Goal: Check status

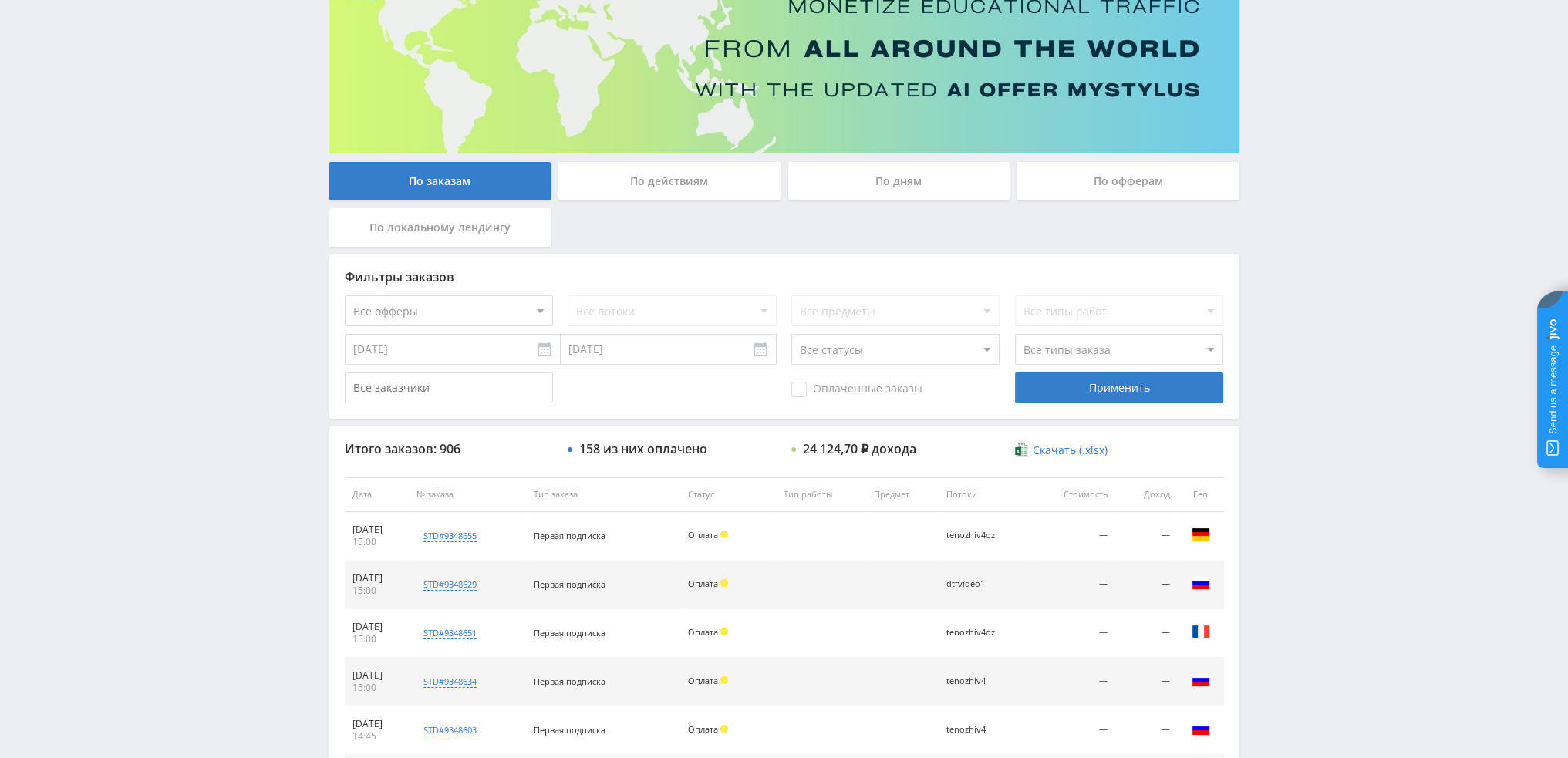
scroll to position [148, 0]
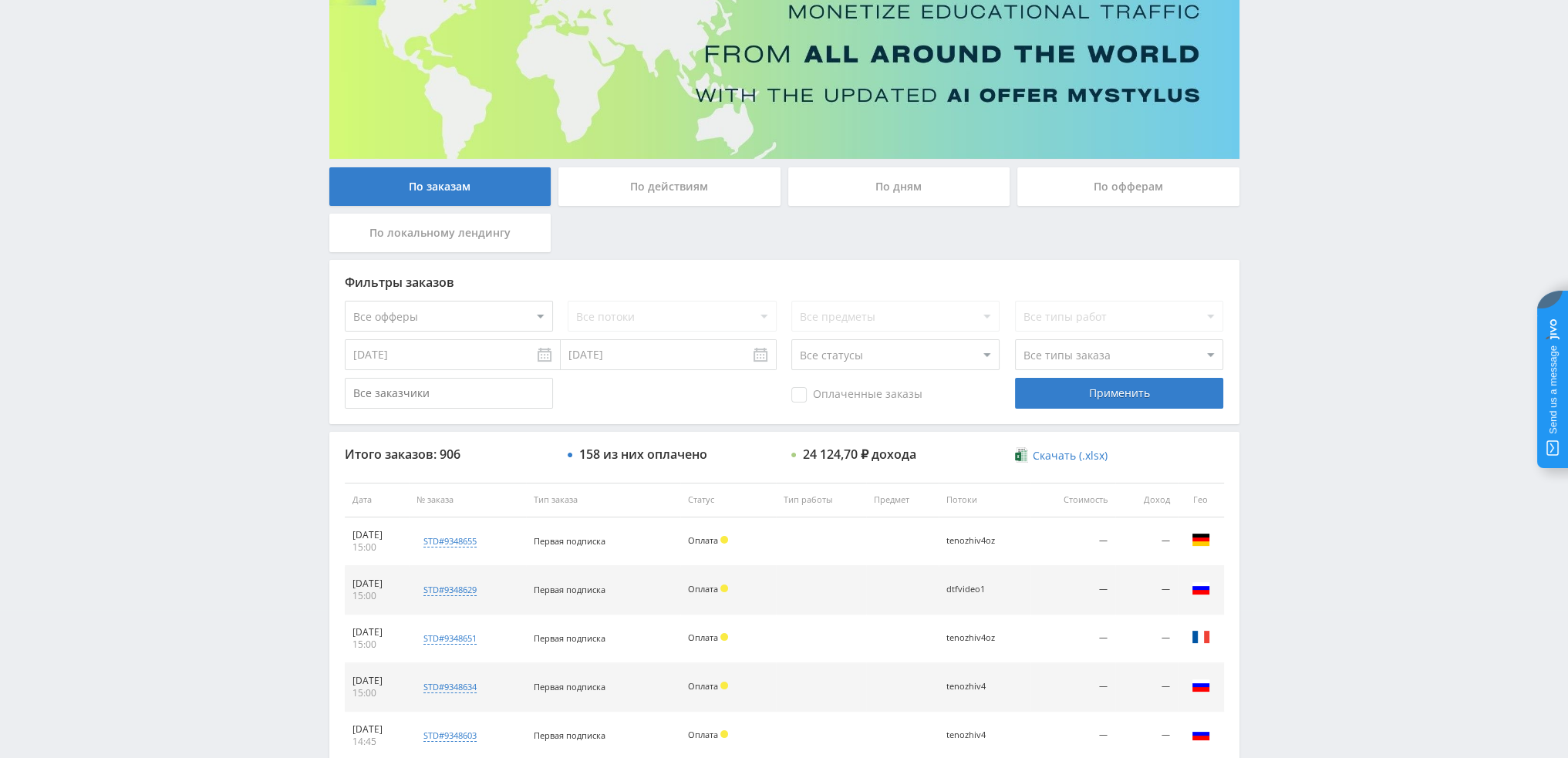
click at [882, 191] on div "По дням" at bounding box center [899, 186] width 222 height 38
click at [0, 0] on input "По дням" at bounding box center [0, 0] width 0 height 0
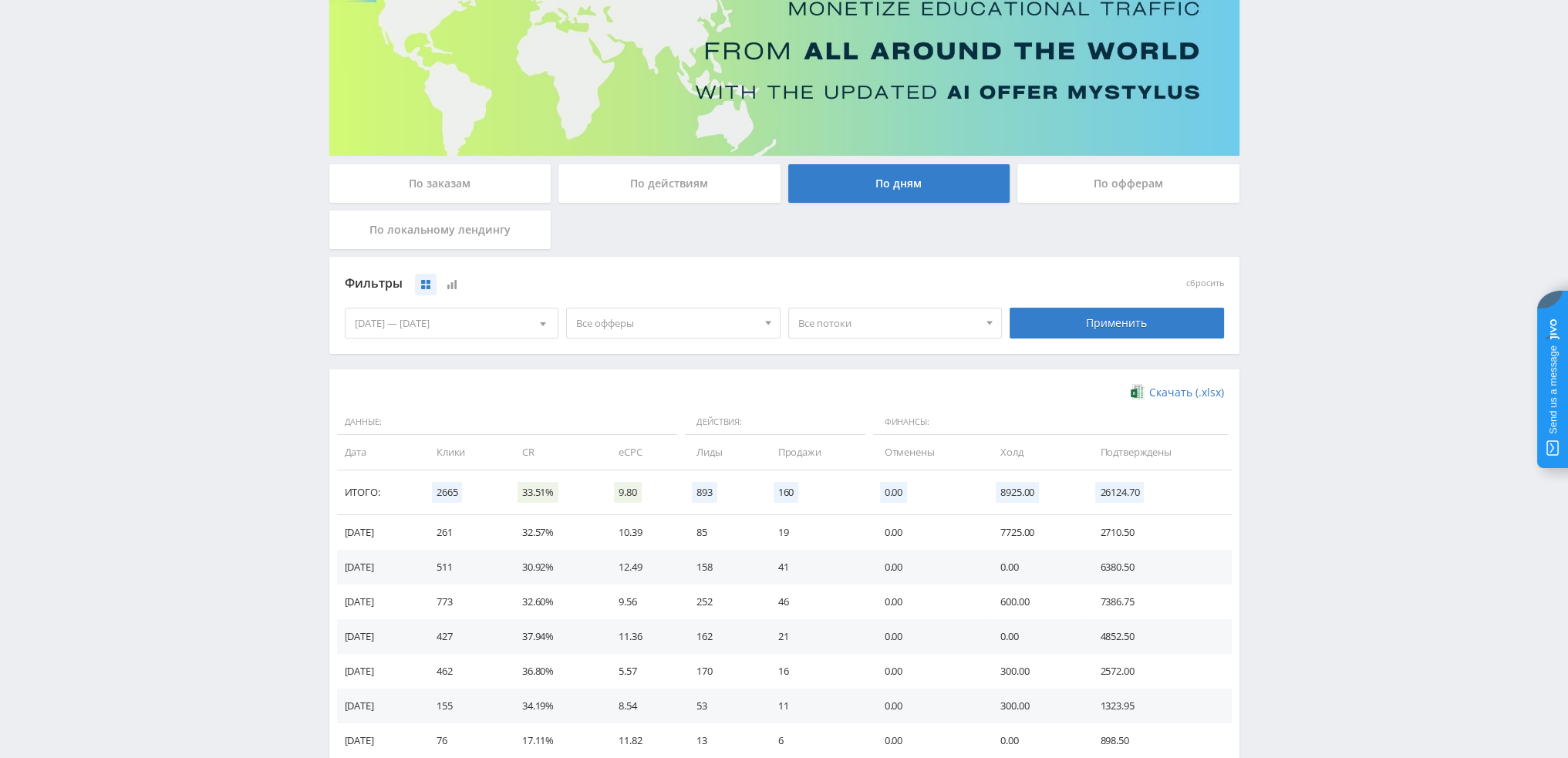
scroll to position [231, 0]
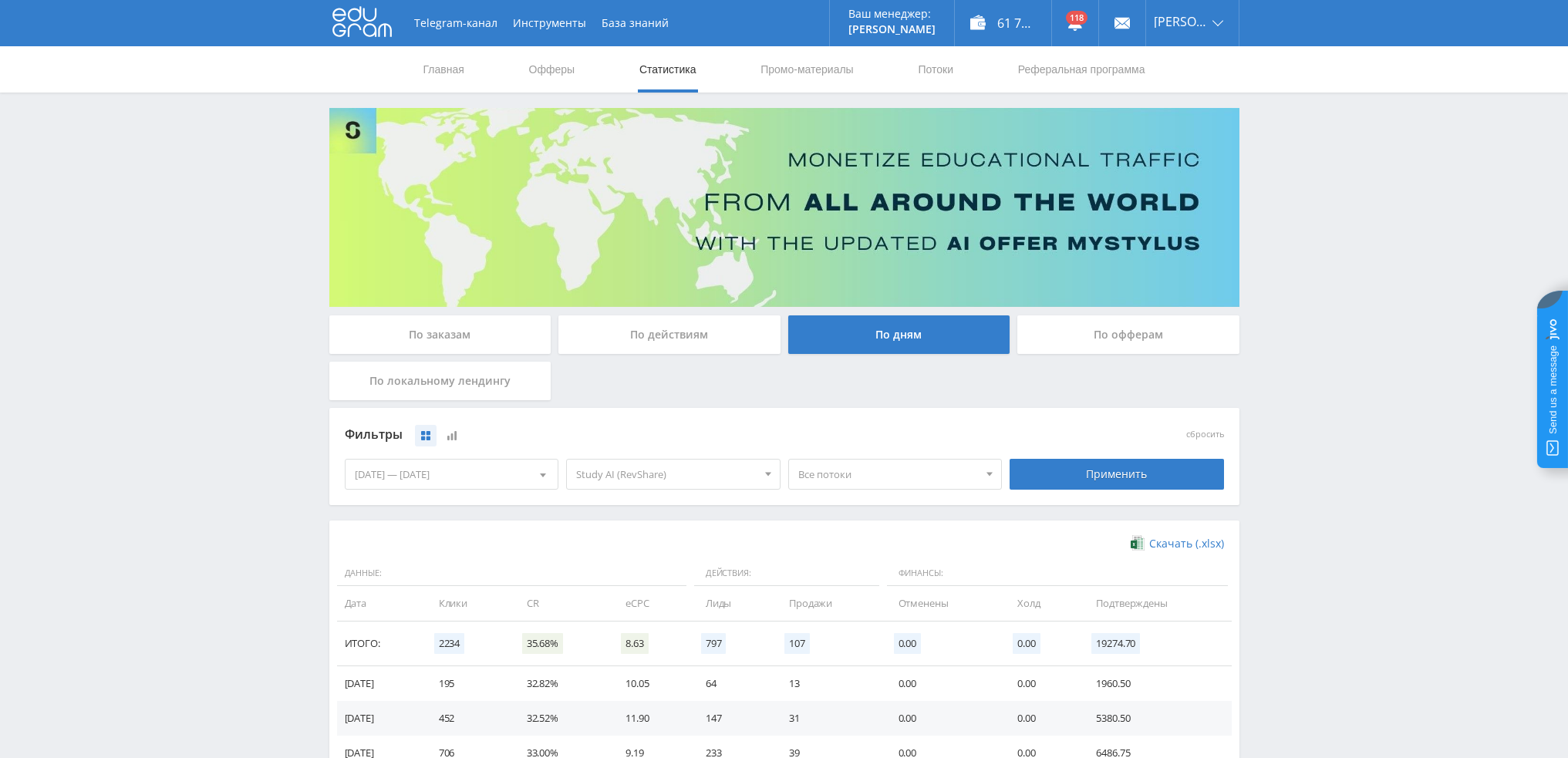
scroll to position [249, 0]
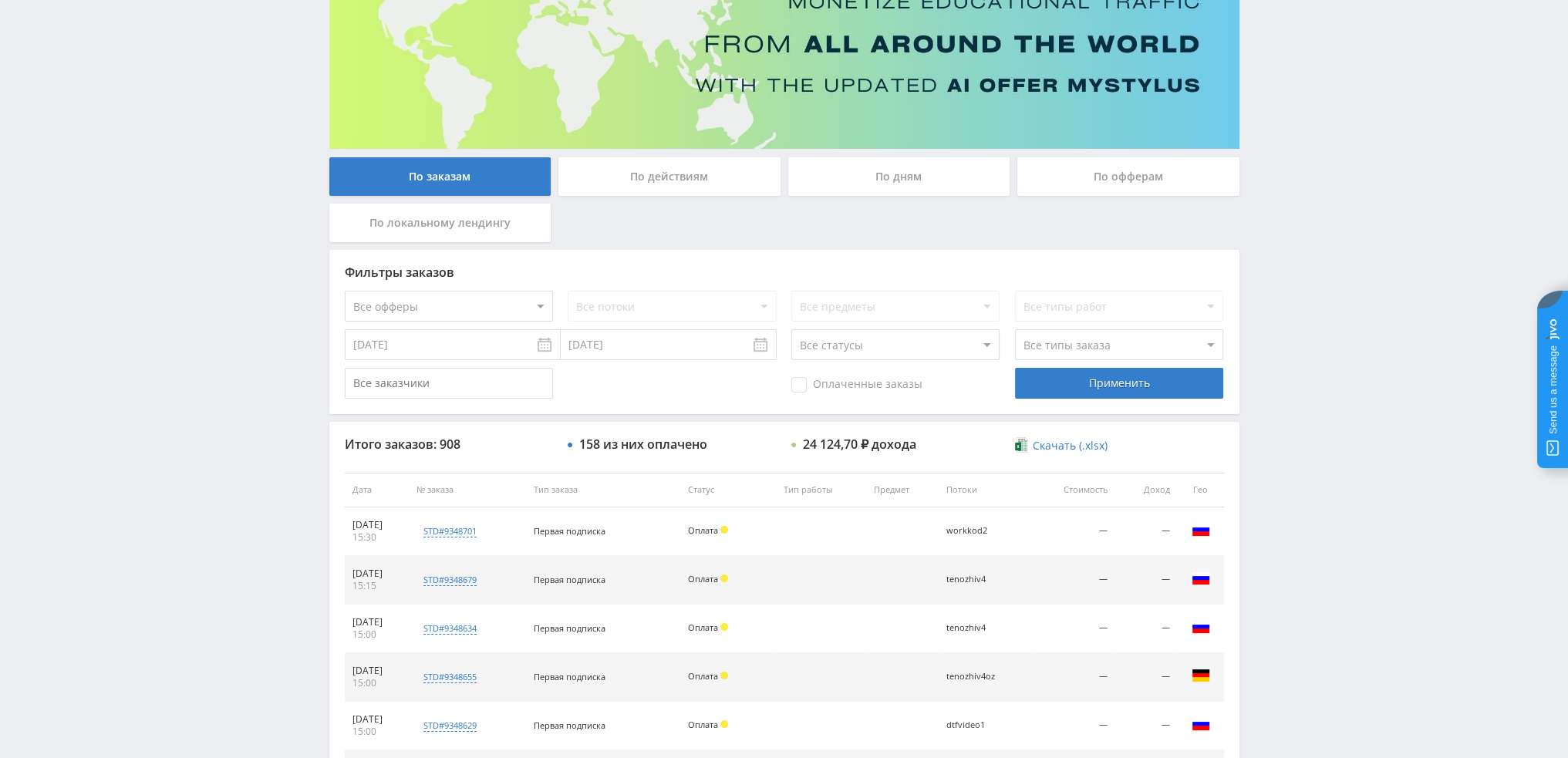
scroll to position [154, 0]
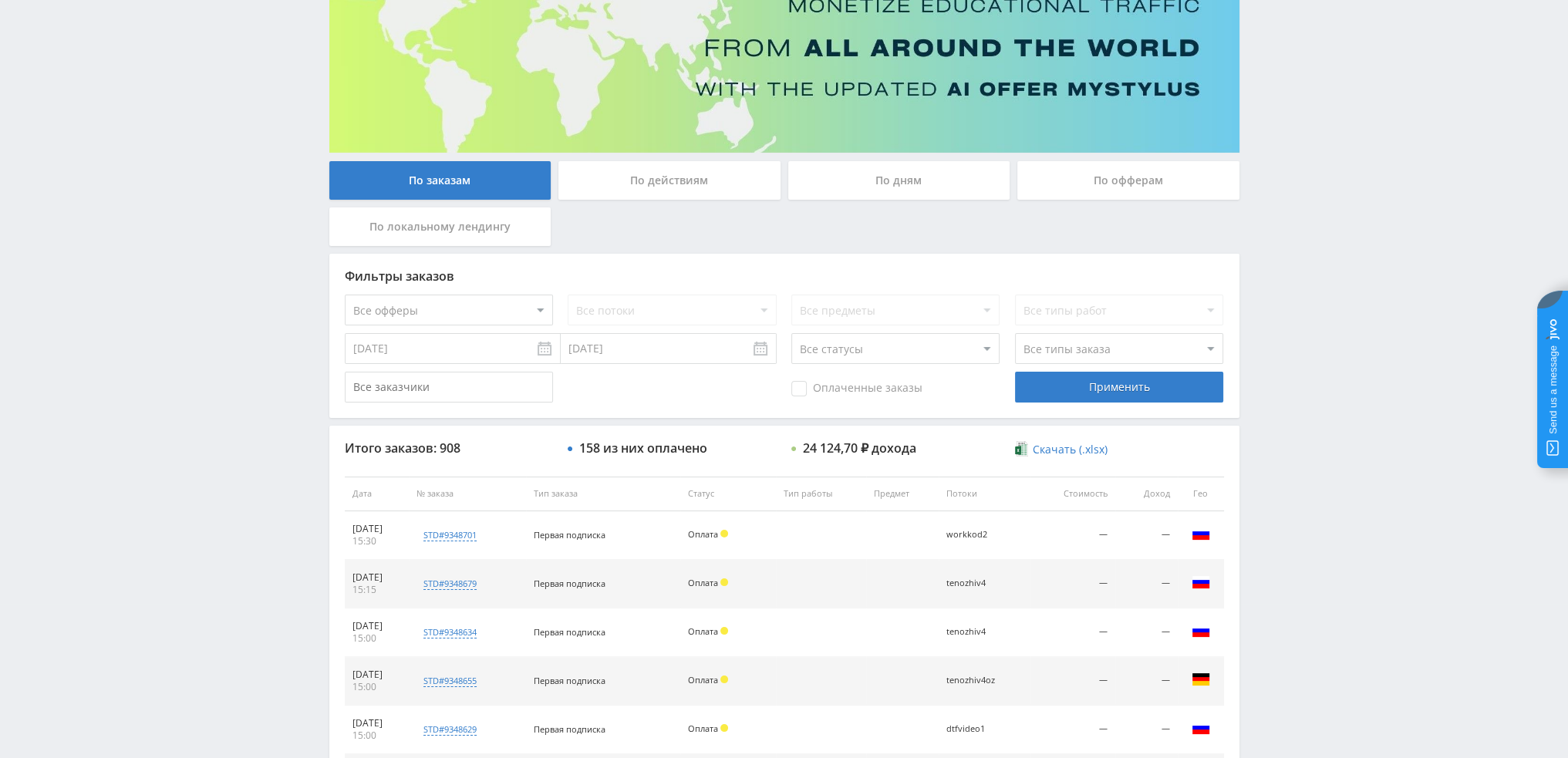
click at [901, 185] on div "По дням" at bounding box center [899, 180] width 222 height 38
click at [0, 0] on input "По дням" at bounding box center [0, 0] width 0 height 0
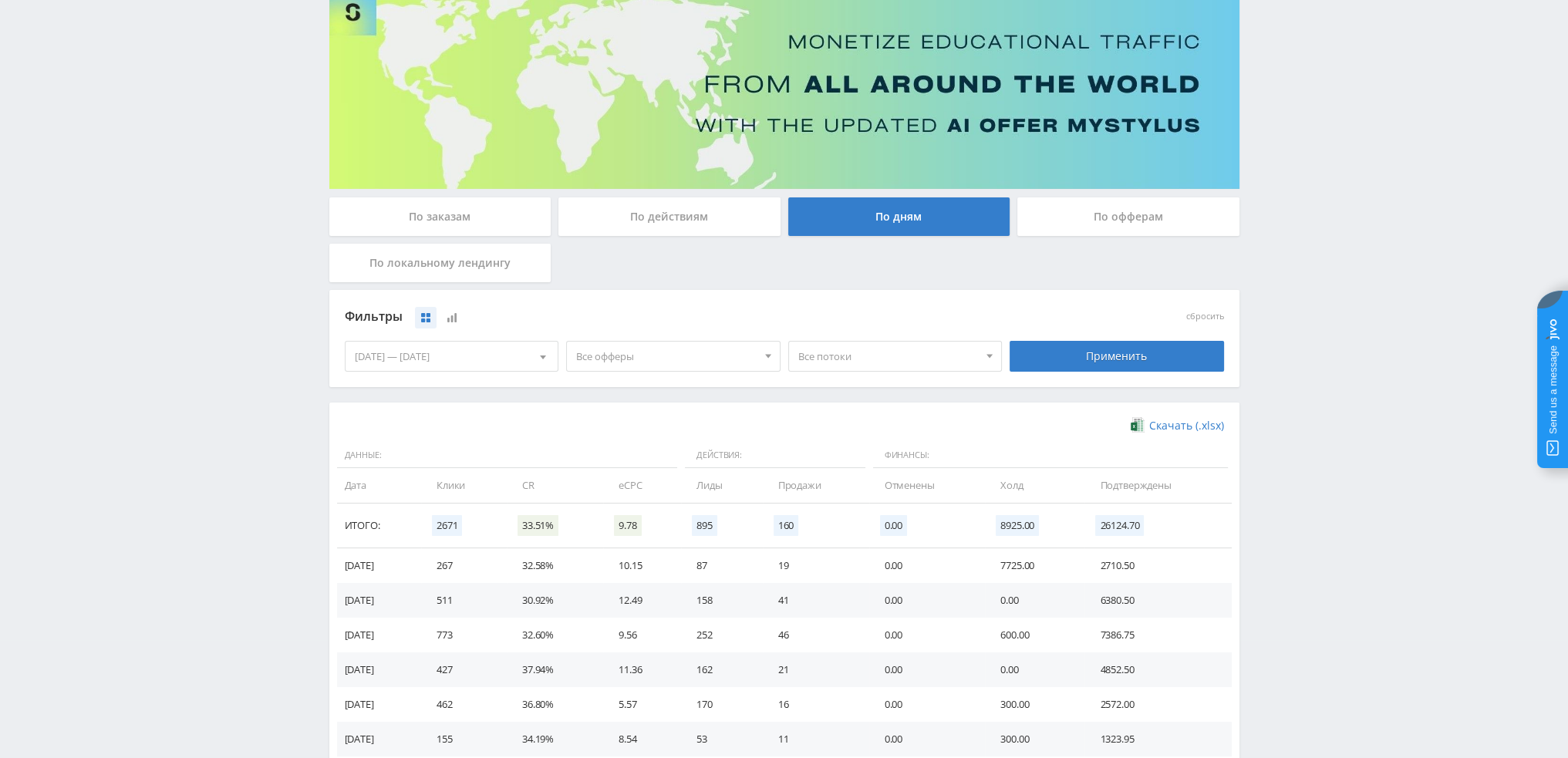
scroll to position [231, 0]
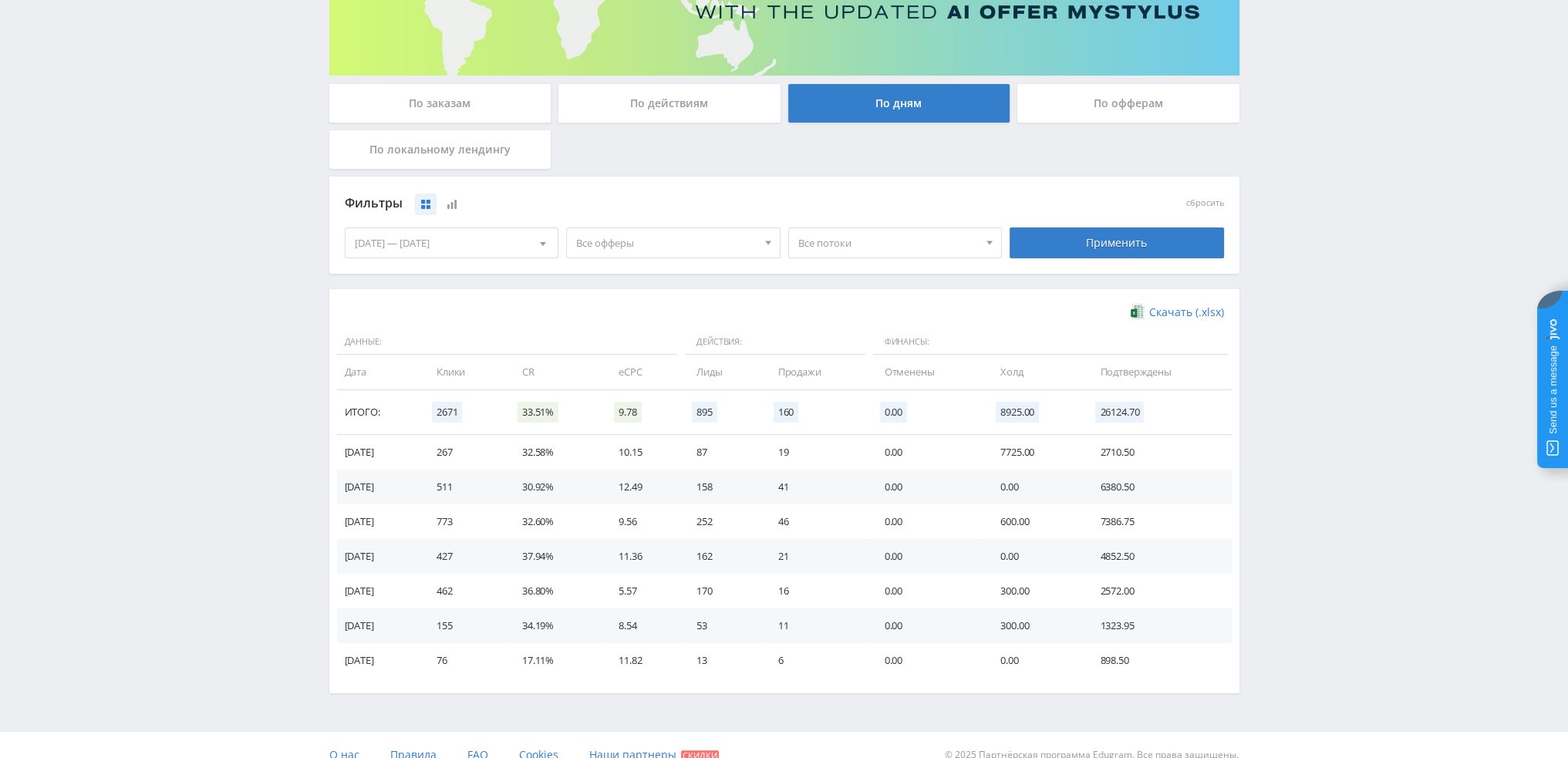
click at [673, 236] on span "Все офферы" at bounding box center [667, 243] width 180 height 29
click at [614, 397] on button "Study AI (RevShare)" at bounding box center [673, 404] width 213 height 22
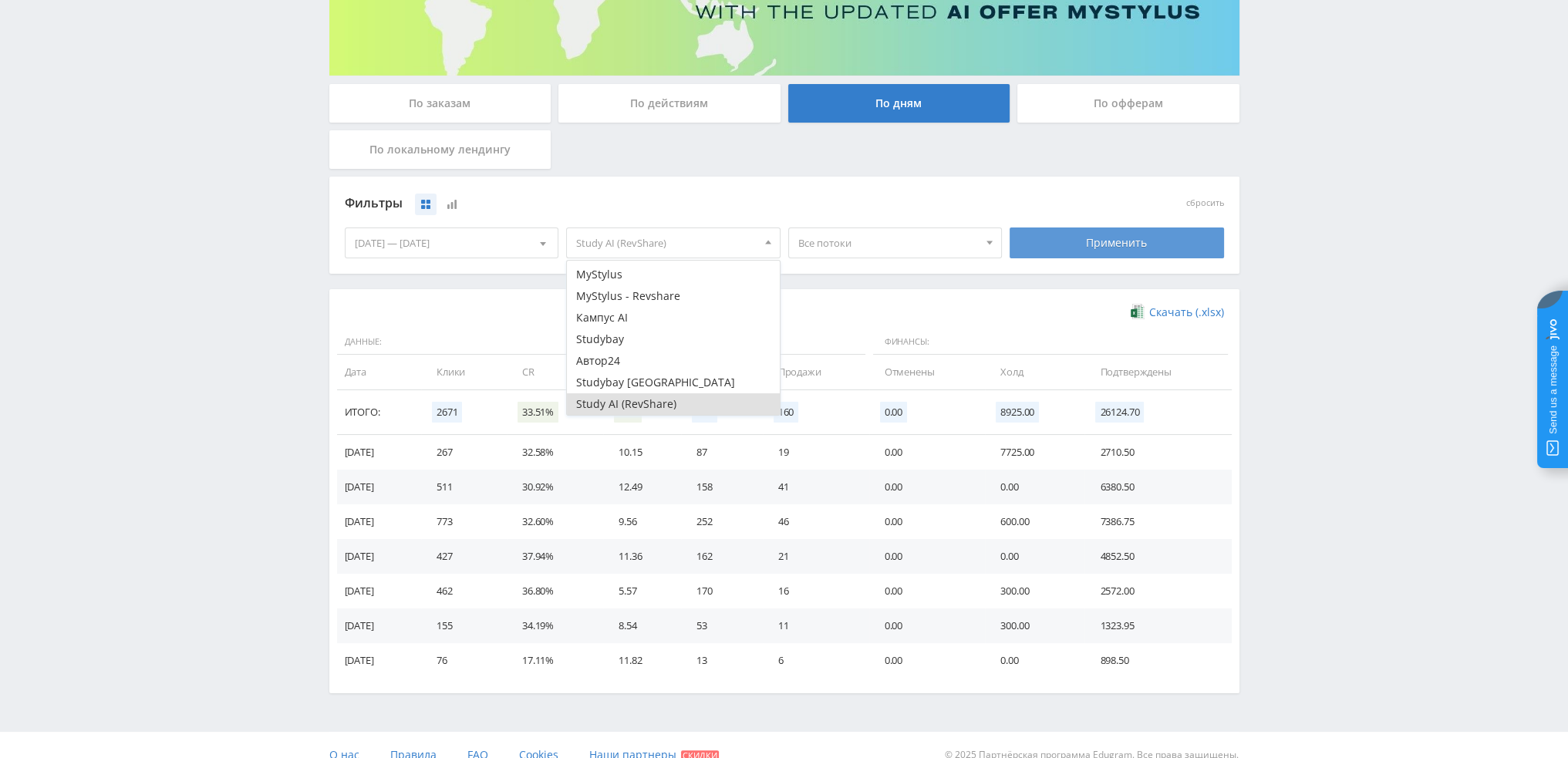
click at [1103, 235] on div "Применить" at bounding box center [1116, 243] width 214 height 31
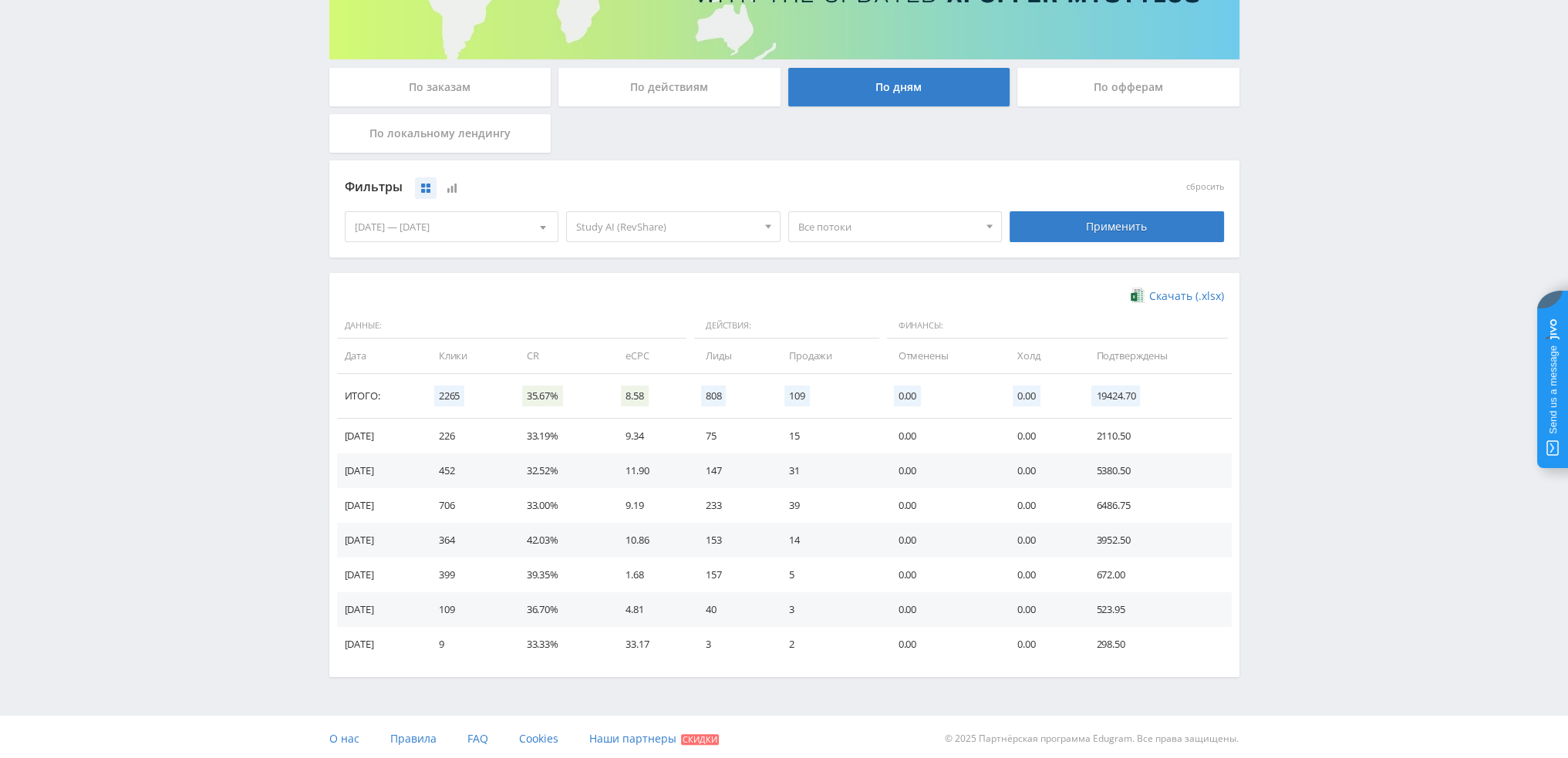
scroll to position [249, 0]
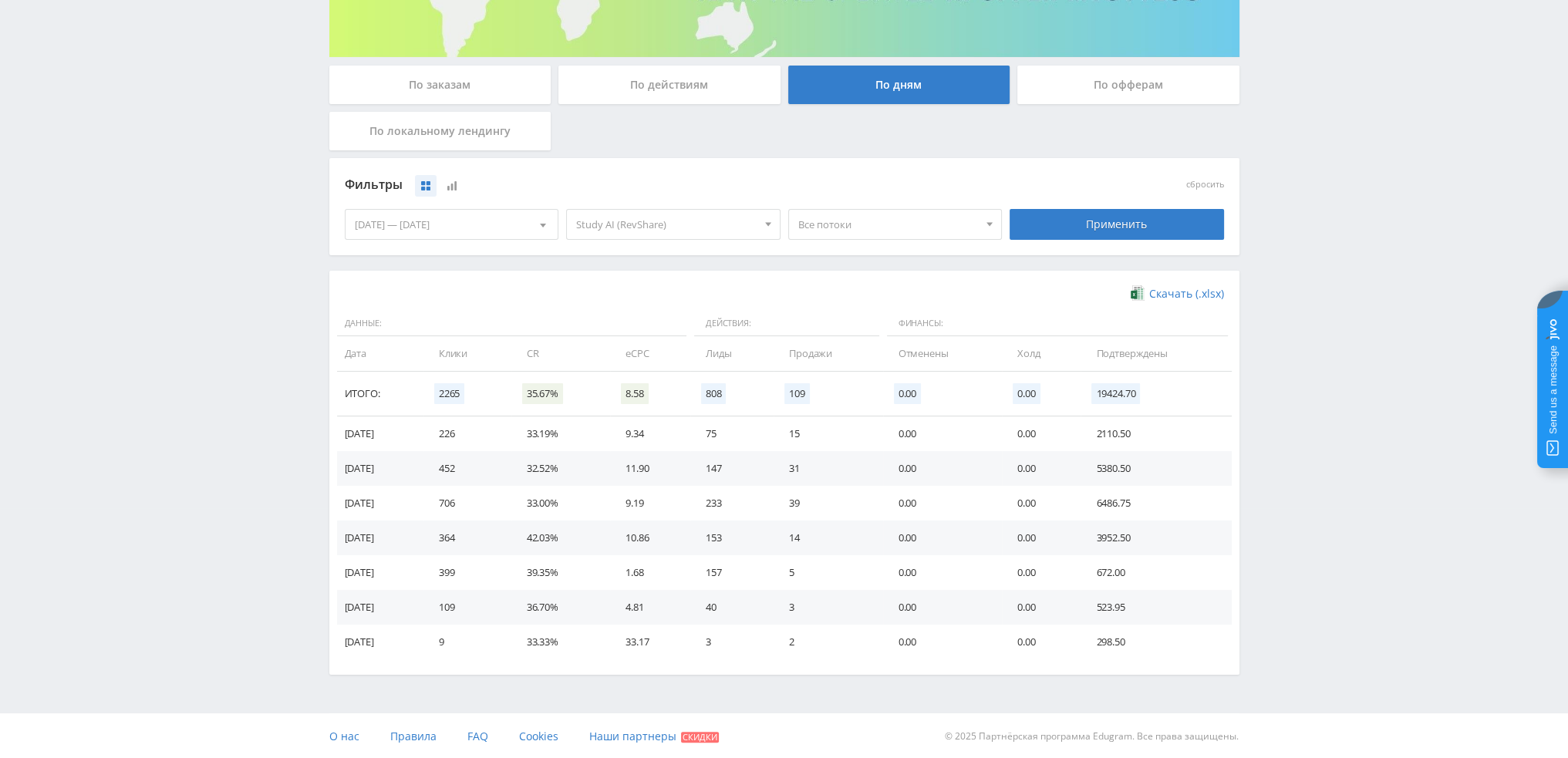
click at [856, 230] on span "Все потоки" at bounding box center [888, 224] width 180 height 29
click at [844, 272] on button "dtfanime1" at bounding box center [895, 274] width 213 height 22
click at [880, 292] on button "tenopaikak1" at bounding box center [895, 295] width 213 height 22
click at [869, 312] on button "tenhikak1" at bounding box center [895, 317] width 213 height 22
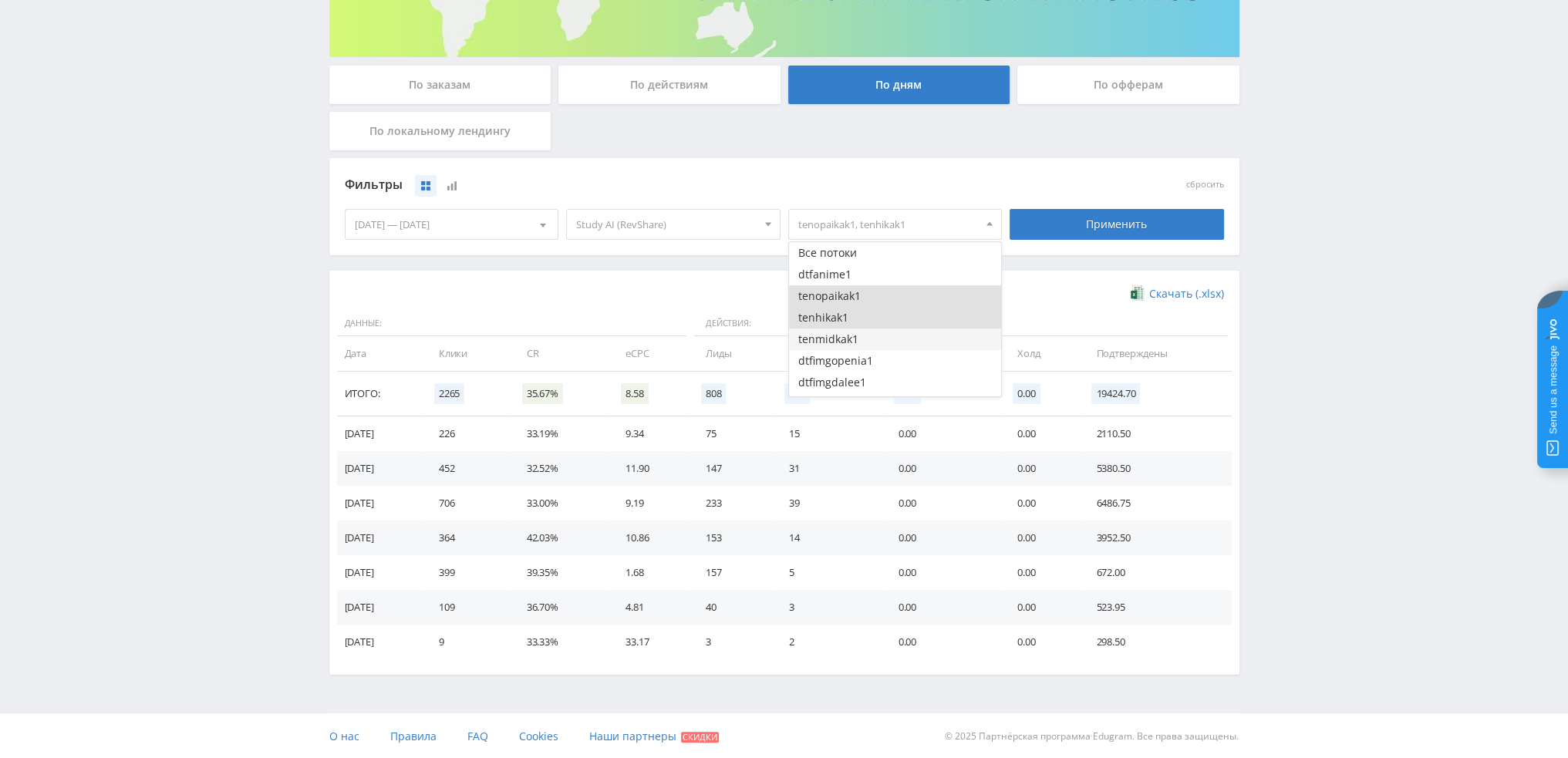
click at [867, 332] on button "tenmidkak1" at bounding box center [895, 339] width 213 height 22
click at [1087, 227] on div "Применить" at bounding box center [1116, 224] width 214 height 31
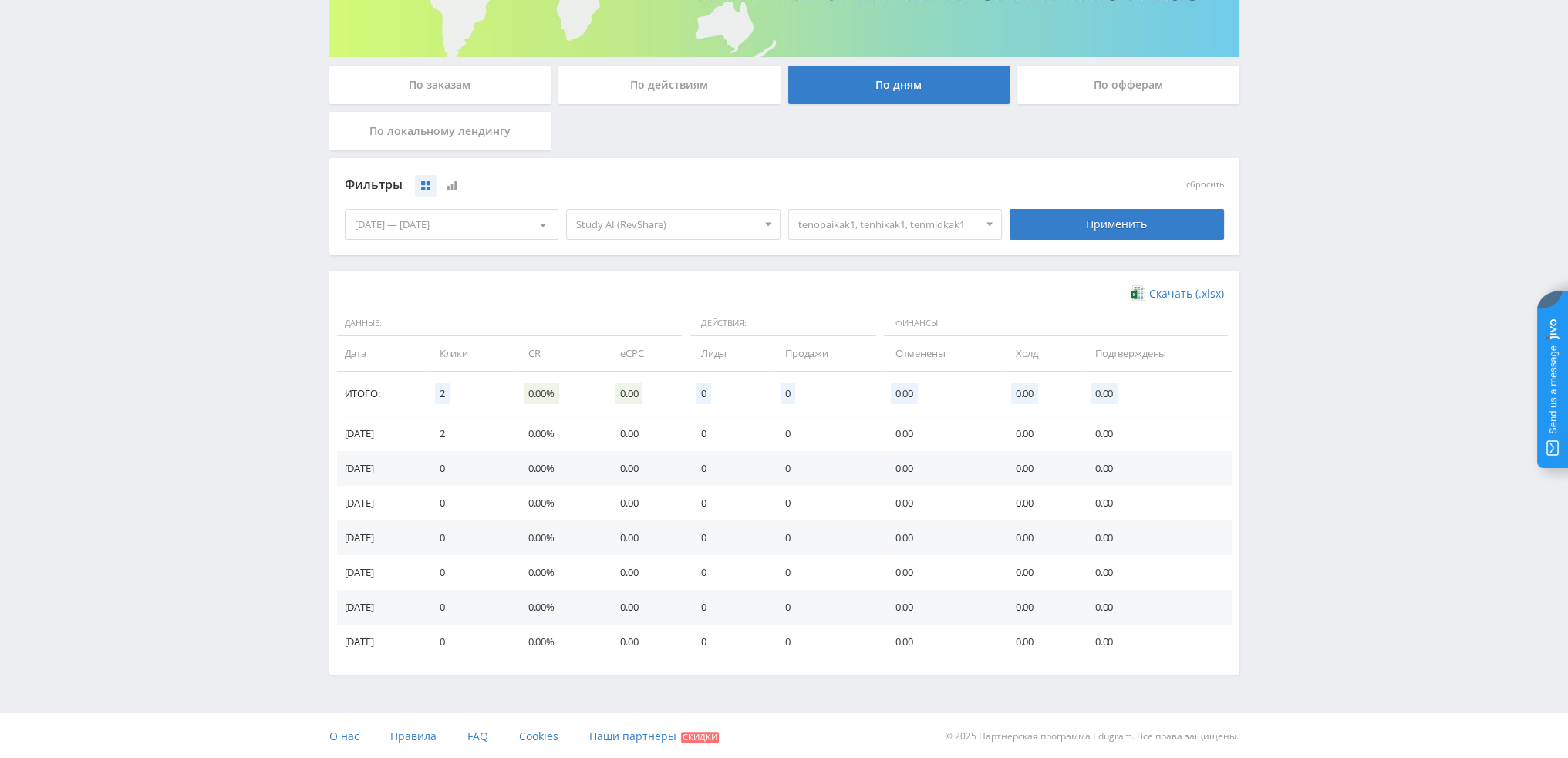
click at [887, 230] on span "tenopaikak1, tenhikak1, tenmidkak1" at bounding box center [888, 224] width 180 height 29
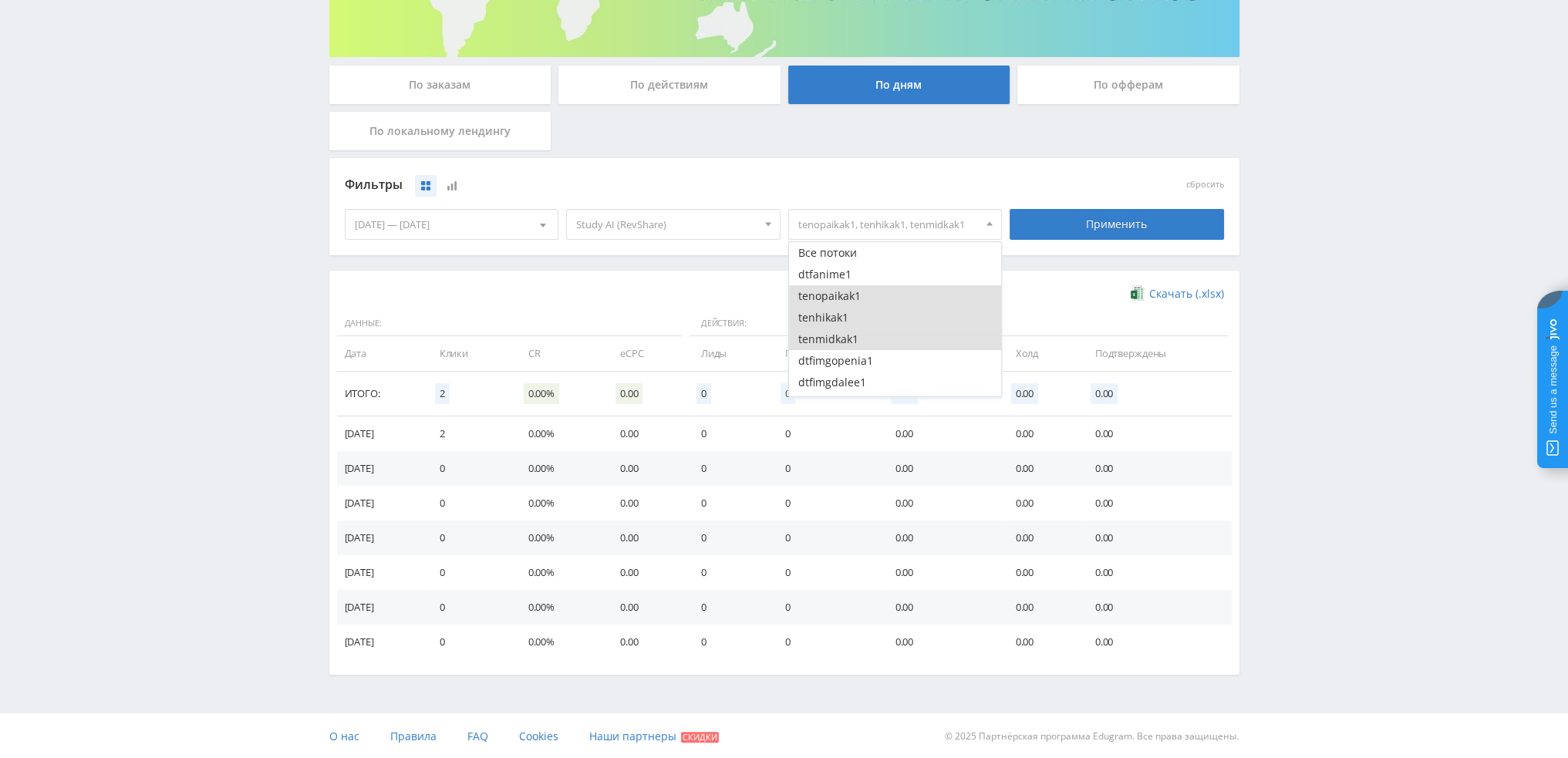
click at [837, 290] on button "tenopaikak1" at bounding box center [895, 295] width 213 height 22
click at [835, 314] on button "tenhikak1" at bounding box center [895, 317] width 213 height 22
click at [835, 335] on button "tenmidkak1" at bounding box center [895, 339] width 213 height 22
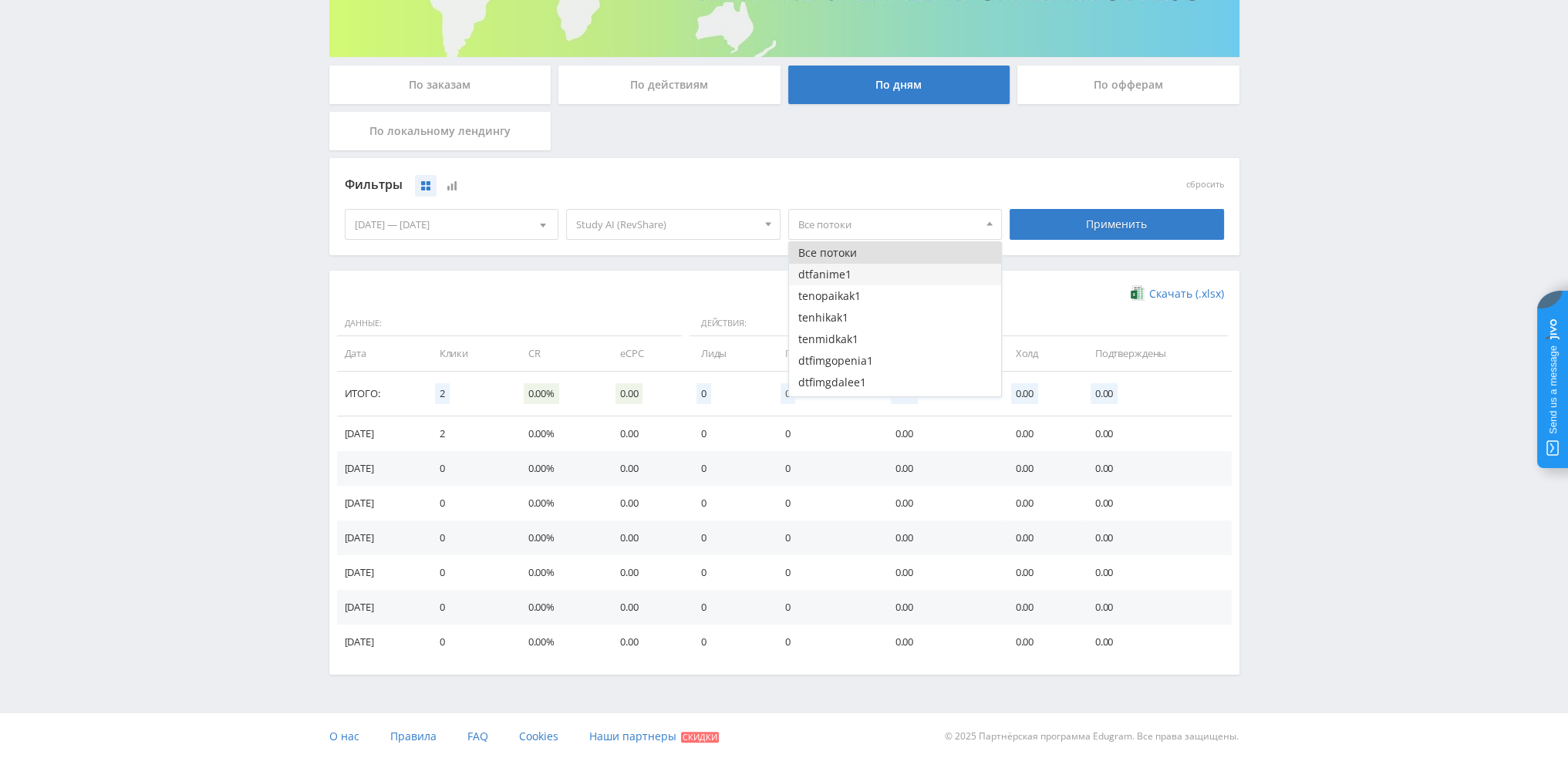
click at [837, 272] on button "dtfanime1" at bounding box center [895, 274] width 213 height 22
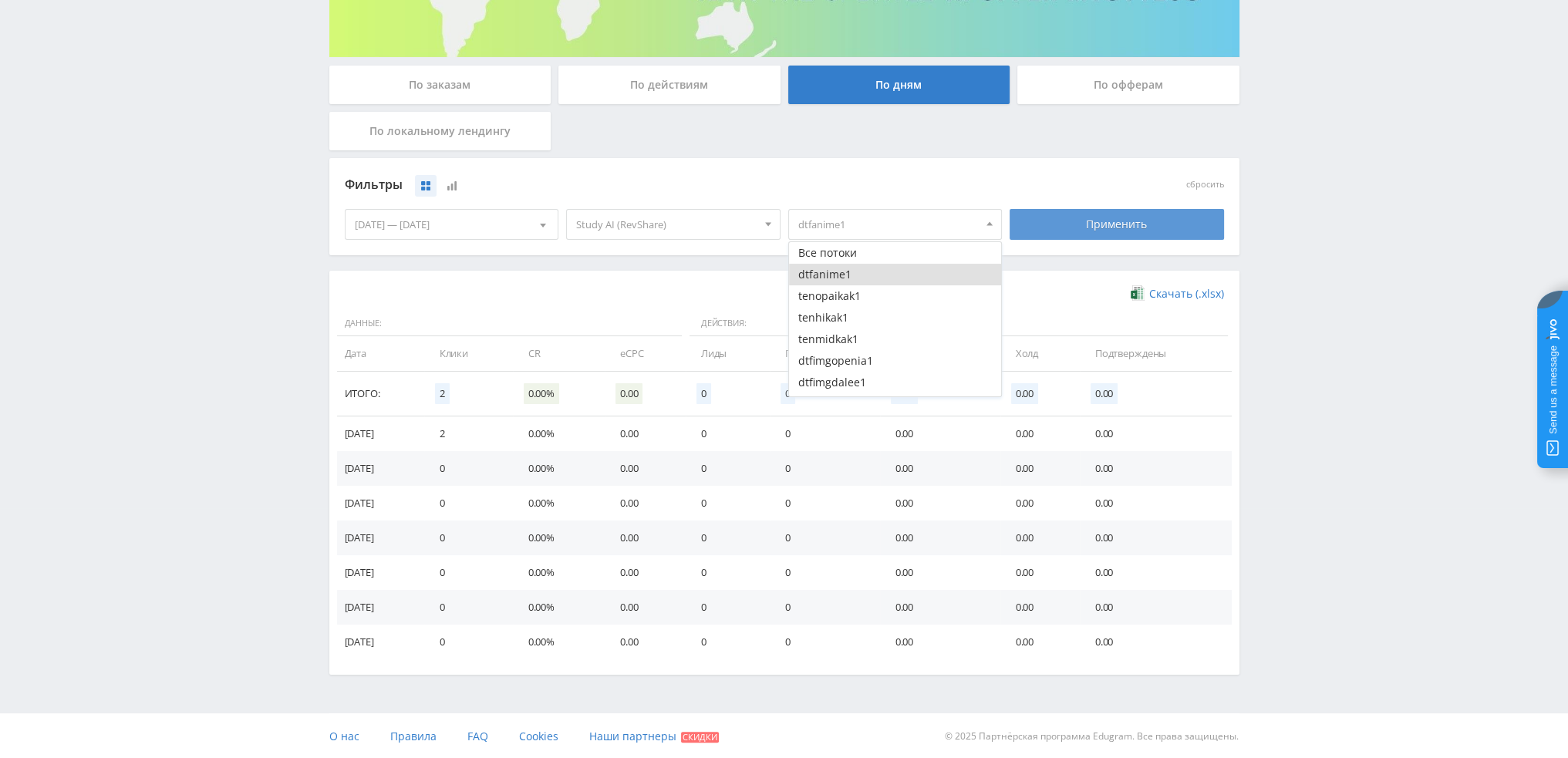
click at [1080, 221] on div "Применить" at bounding box center [1116, 224] width 214 height 31
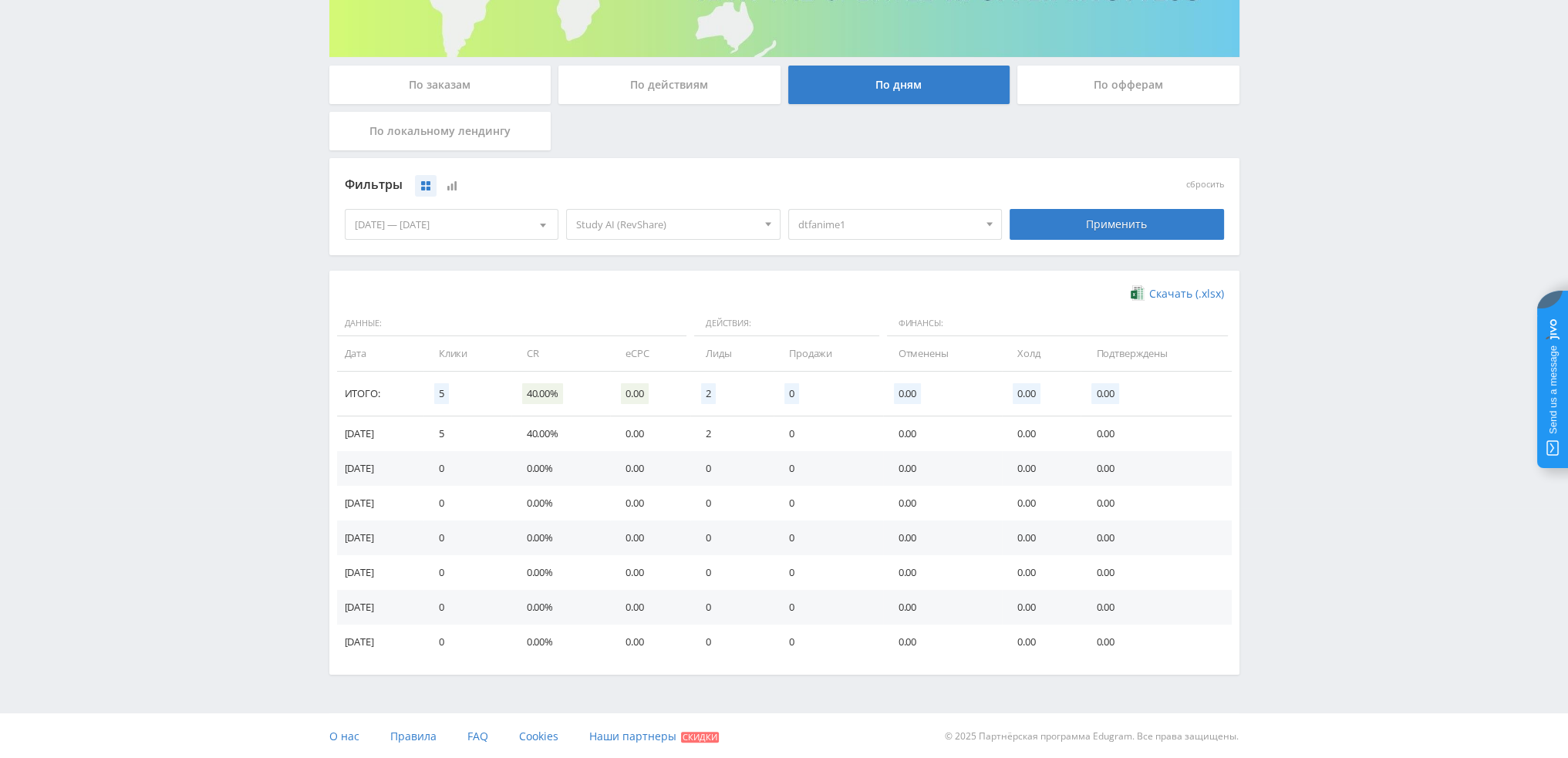
click at [867, 237] on span "dtfanime1" at bounding box center [888, 224] width 180 height 29
click at [839, 276] on button "dtfanime1" at bounding box center [895, 274] width 213 height 22
click at [862, 288] on button "dtfimgopenia1" at bounding box center [895, 283] width 213 height 22
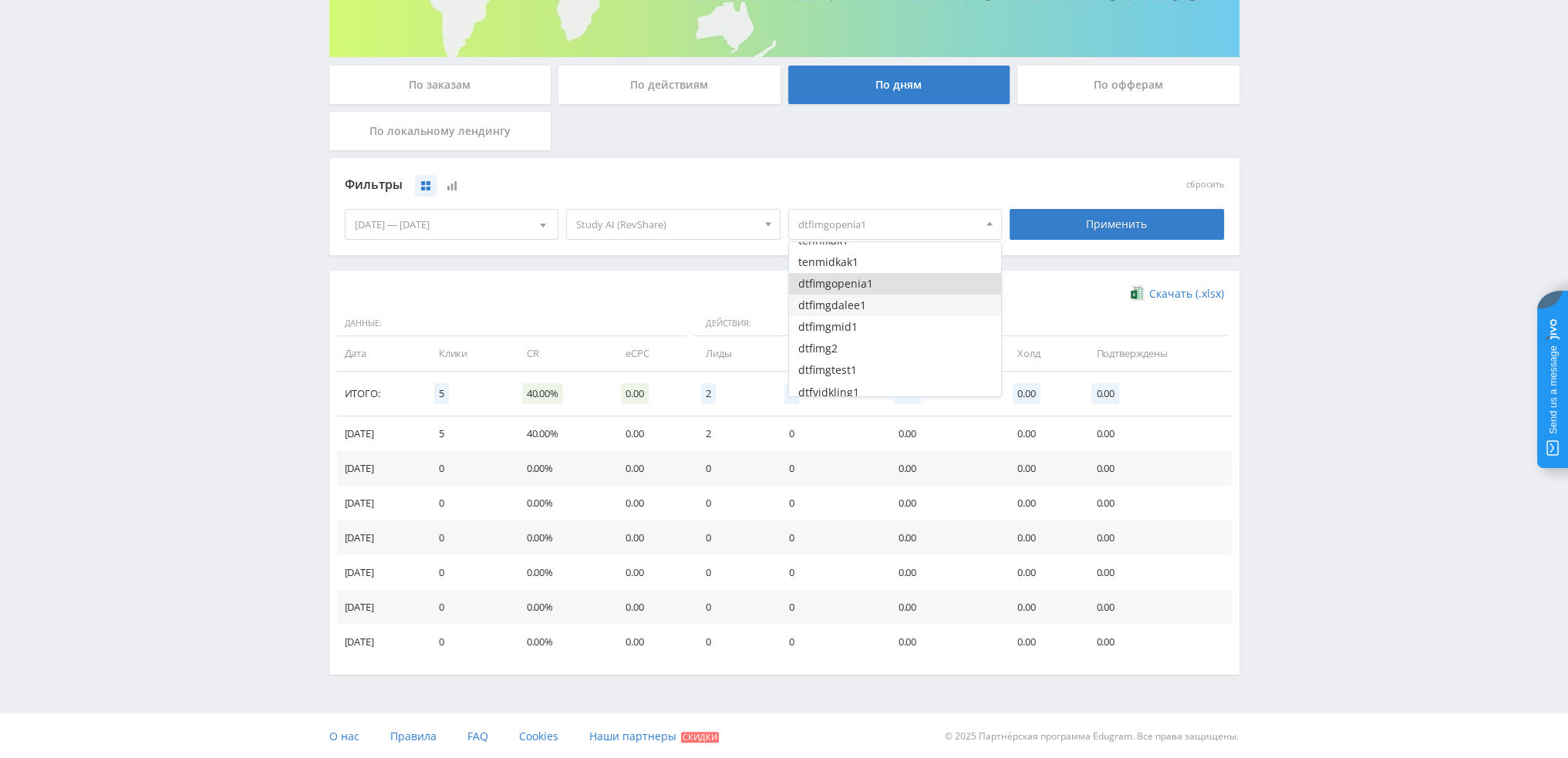
click at [861, 308] on button "dtfimgdalee1" at bounding box center [895, 305] width 213 height 22
click at [860, 325] on button "dtfimgmid1" at bounding box center [895, 327] width 213 height 22
click at [857, 347] on button "dtfimg2" at bounding box center [895, 348] width 213 height 22
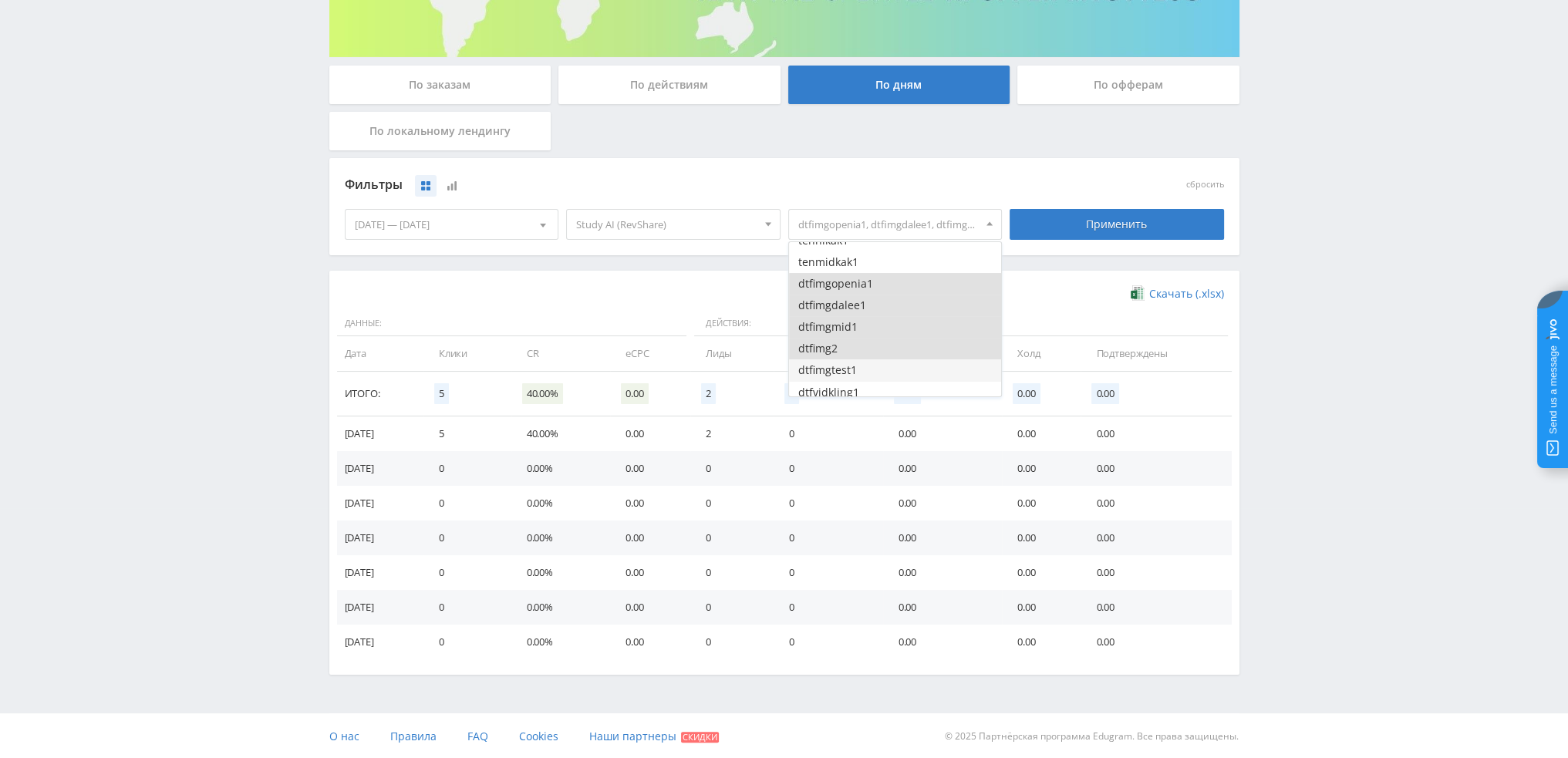
click at [861, 366] on button "dtfimgtest1" at bounding box center [895, 370] width 213 height 22
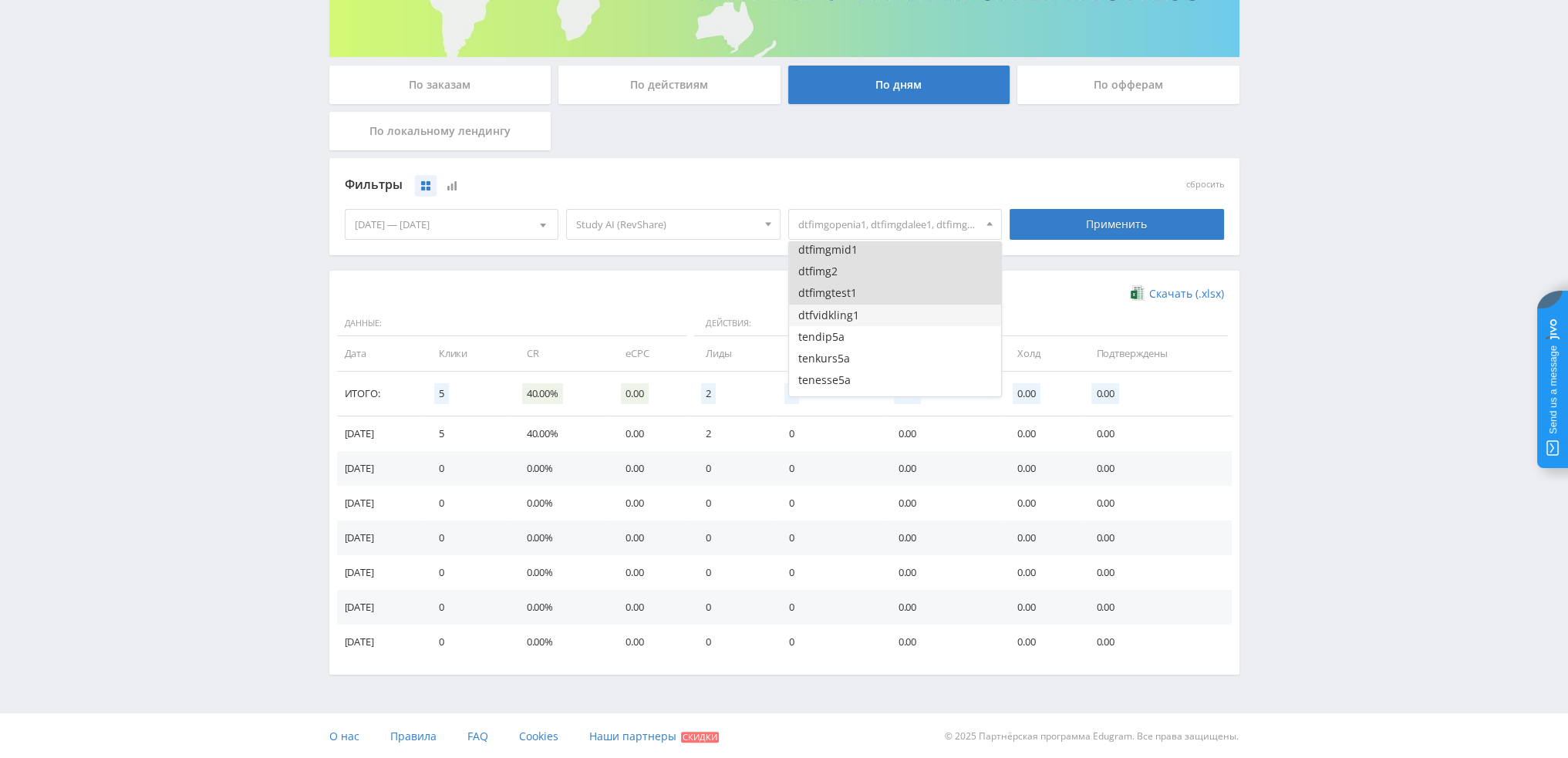
click at [861, 314] on button "dtfvidkling1" at bounding box center [895, 314] width 213 height 22
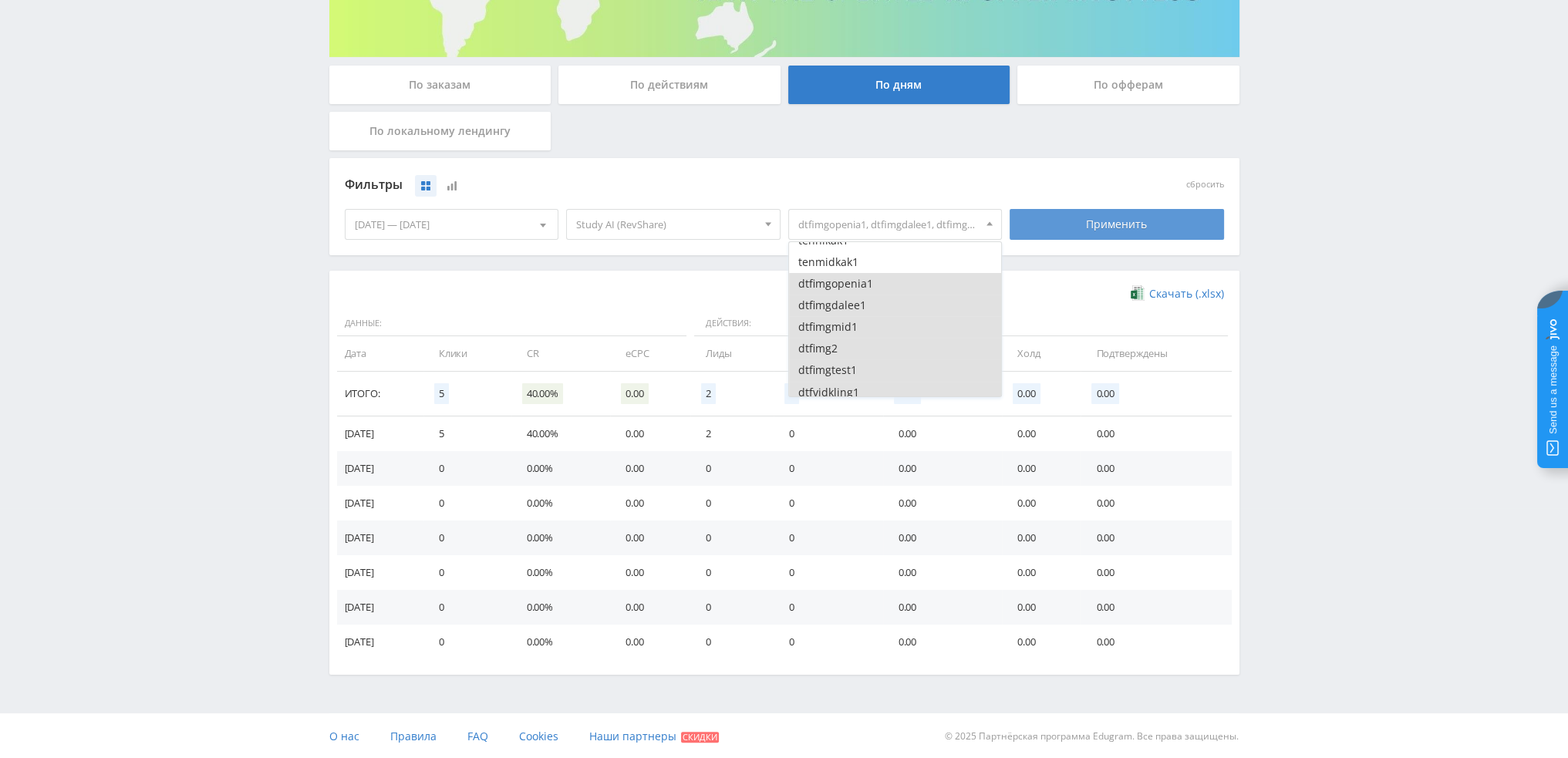
click at [1083, 217] on div "Применить" at bounding box center [1116, 224] width 214 height 31
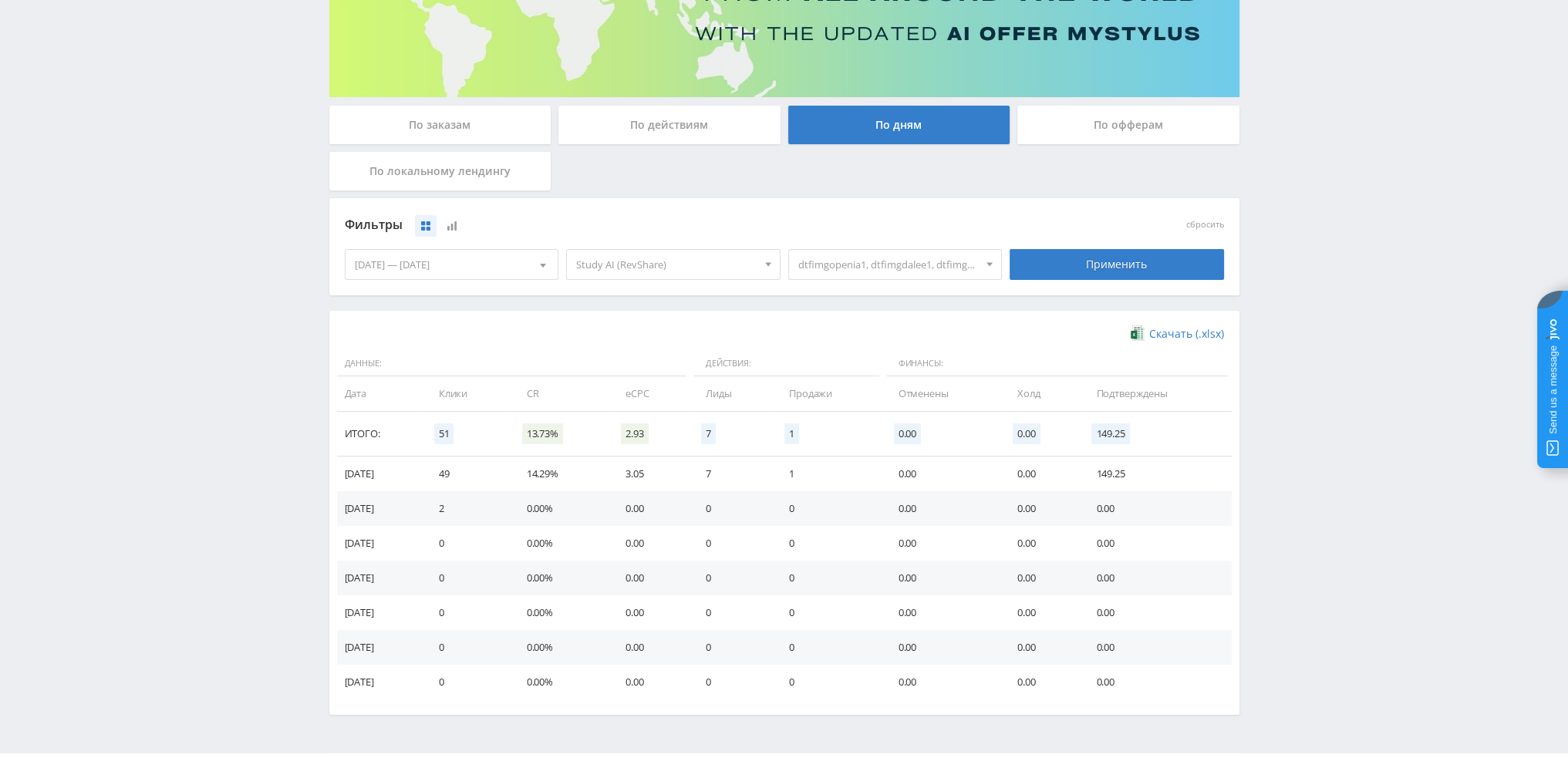
scroll to position [231, 0]
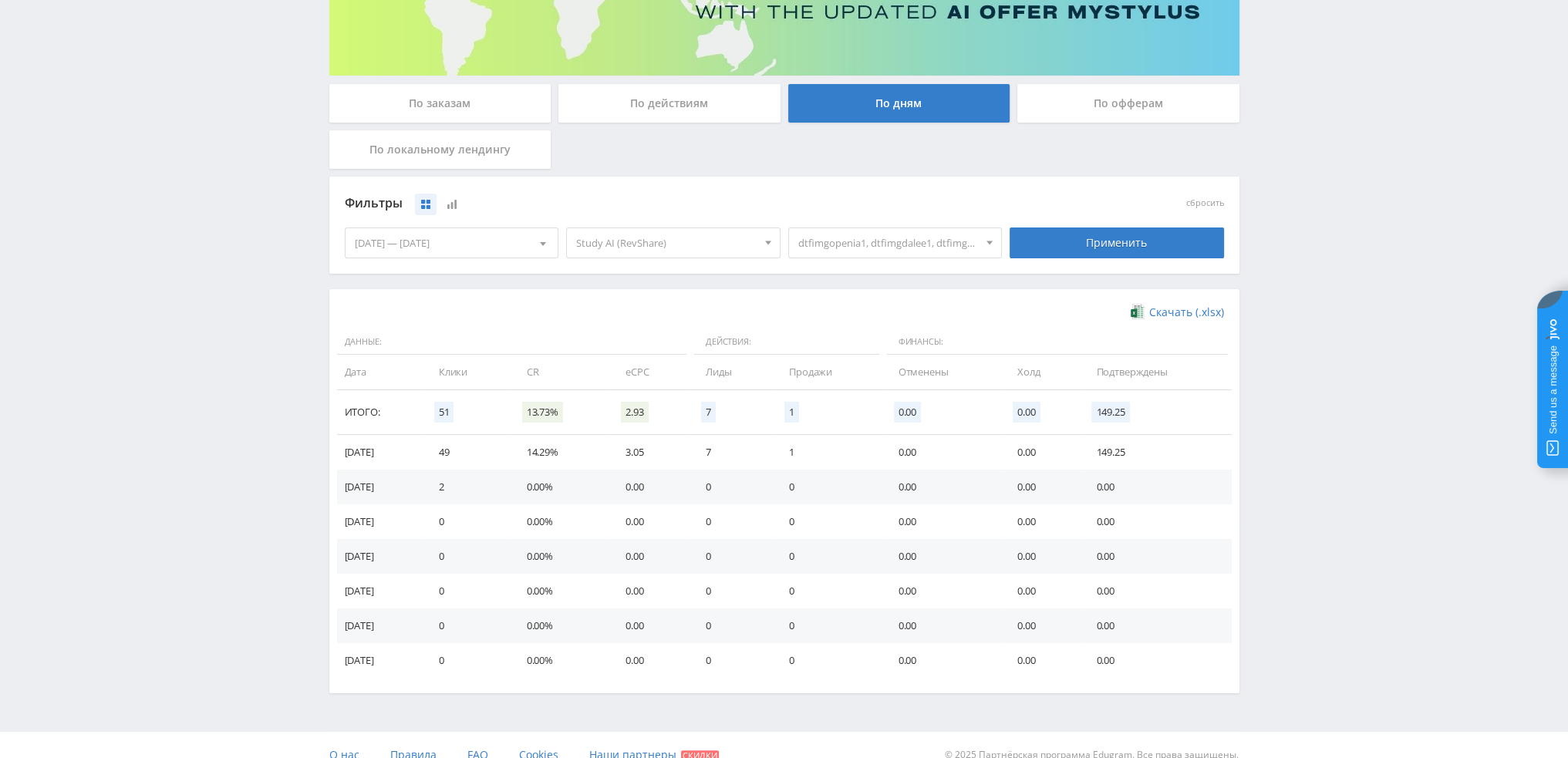
click at [898, 244] on span "dtfimgopenia1, dtfimgdalee1, dtfimgmid1, dtfimg2, dtfimgtest1, dtfvidkling1" at bounding box center [888, 243] width 180 height 29
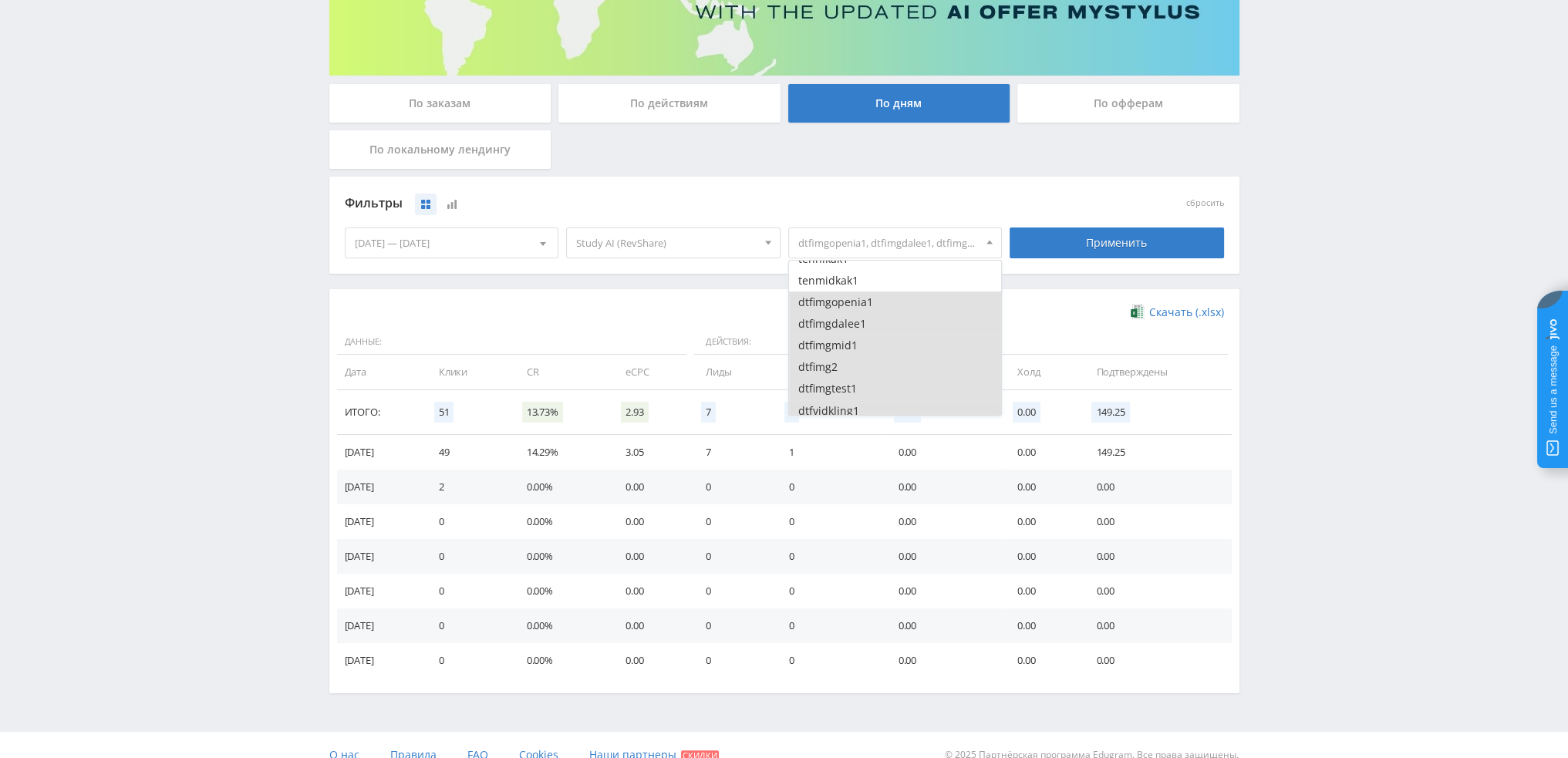
click at [847, 297] on button "dtfimgopenia1" at bounding box center [895, 301] width 213 height 22
click at [845, 317] on button "dtfimgdalee1" at bounding box center [895, 323] width 213 height 22
click at [844, 337] on button "dtfimgmid1" at bounding box center [895, 345] width 213 height 22
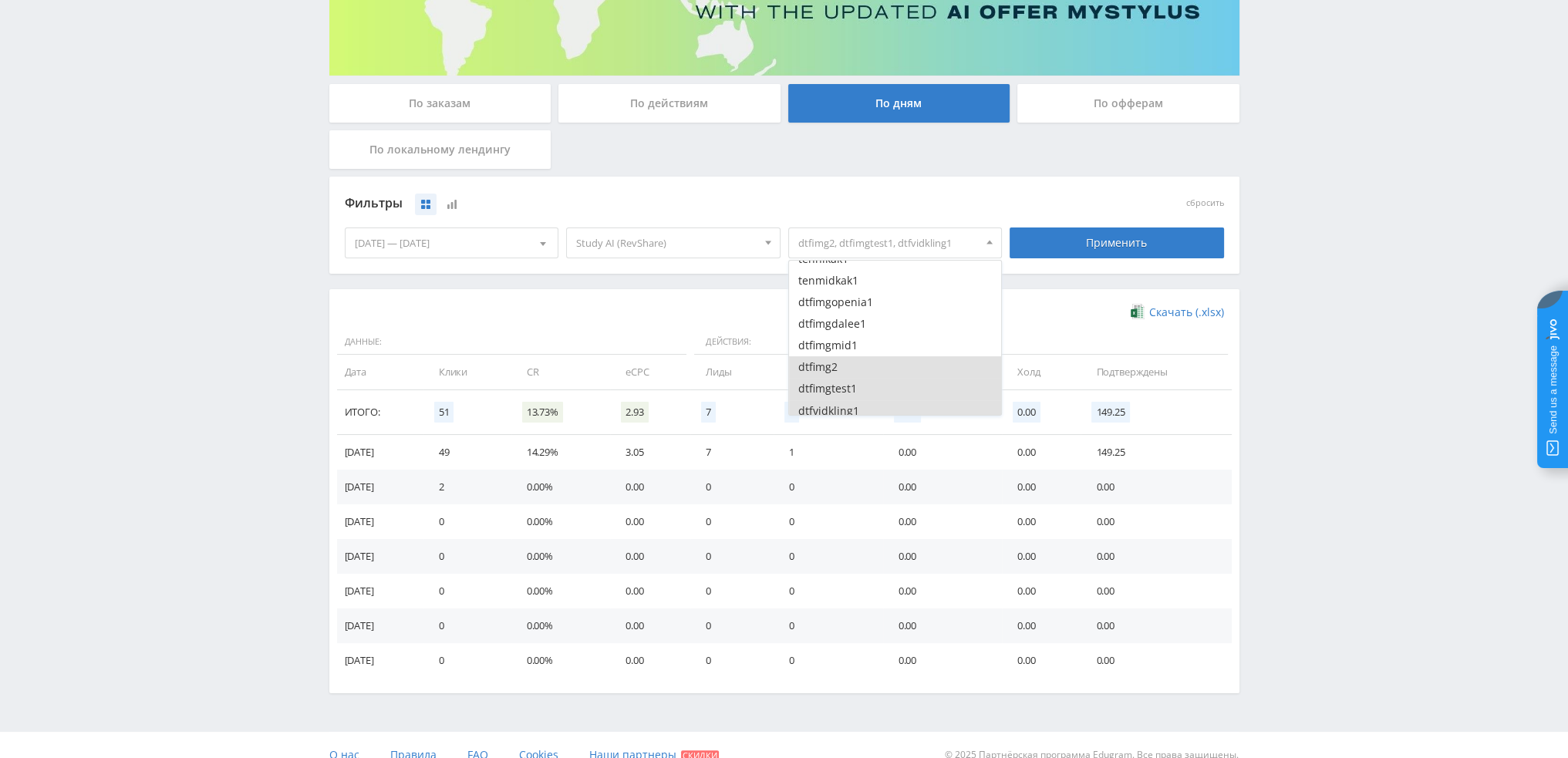
click at [840, 363] on button "dtfimg2" at bounding box center [895, 366] width 213 height 22
click at [839, 382] on button "dtfimgtest1" at bounding box center [895, 388] width 213 height 22
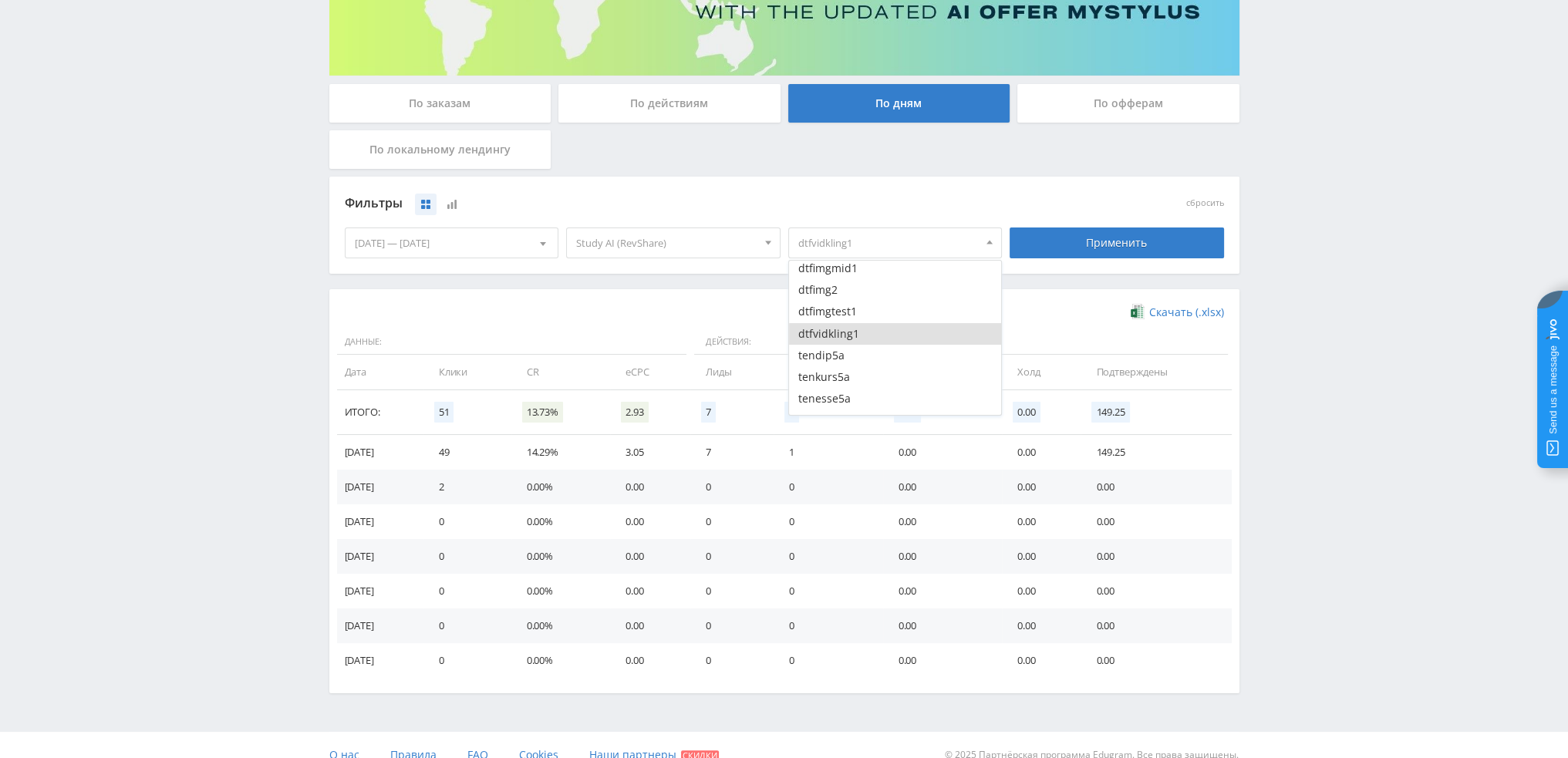
click at [851, 330] on button "dtfvidkling1" at bounding box center [895, 334] width 213 height 22
click at [853, 280] on button "tendip5a" at bounding box center [895, 278] width 213 height 22
click at [854, 301] on button "tenkurs5a" at bounding box center [895, 300] width 213 height 22
click at [855, 318] on button "tenesse5a" at bounding box center [895, 321] width 213 height 22
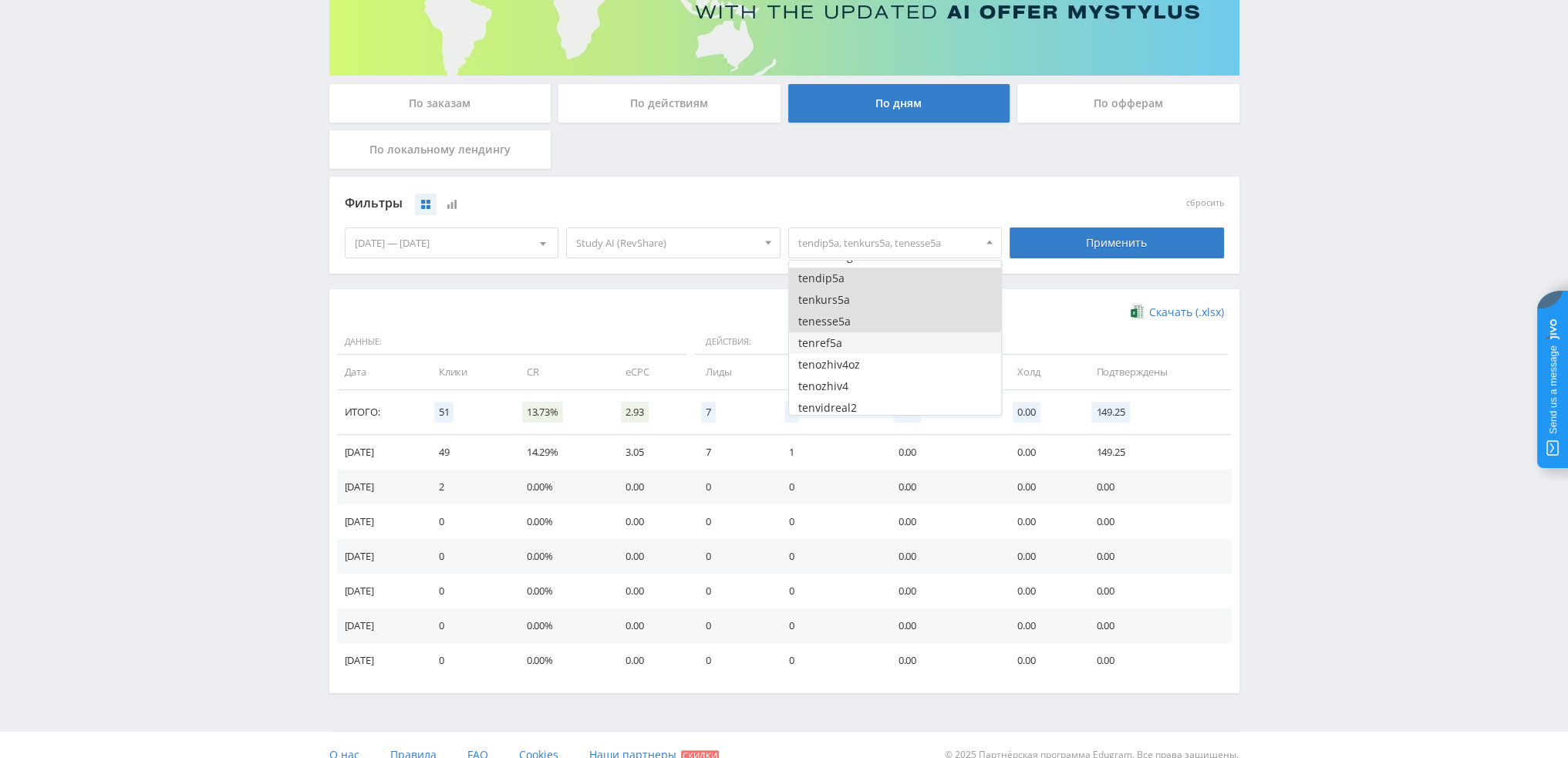
click at [855, 340] on button "tenref5a" at bounding box center [895, 342] width 213 height 22
click at [1077, 256] on div "Применить" at bounding box center [1116, 243] width 214 height 31
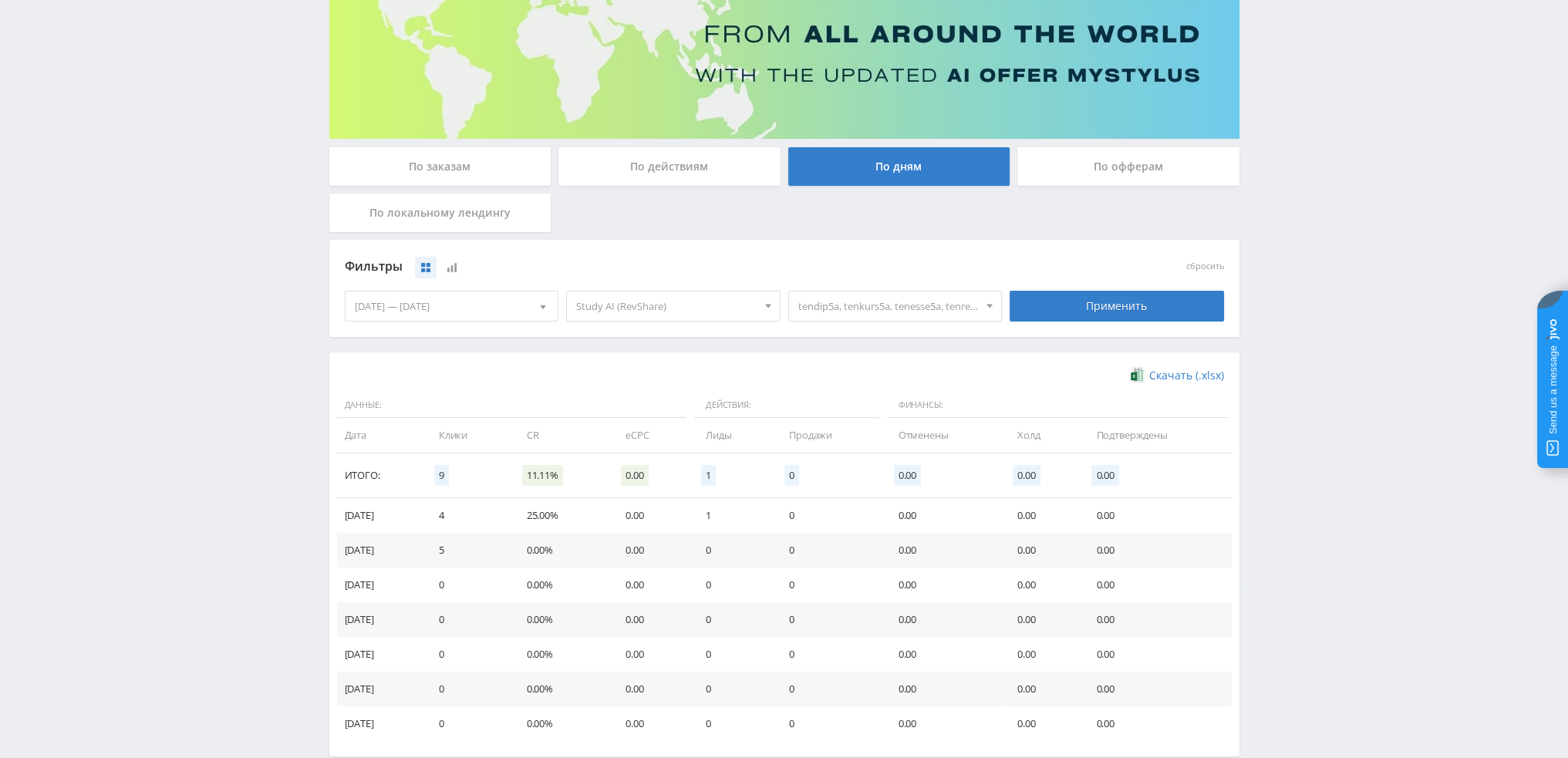
scroll to position [249, 0]
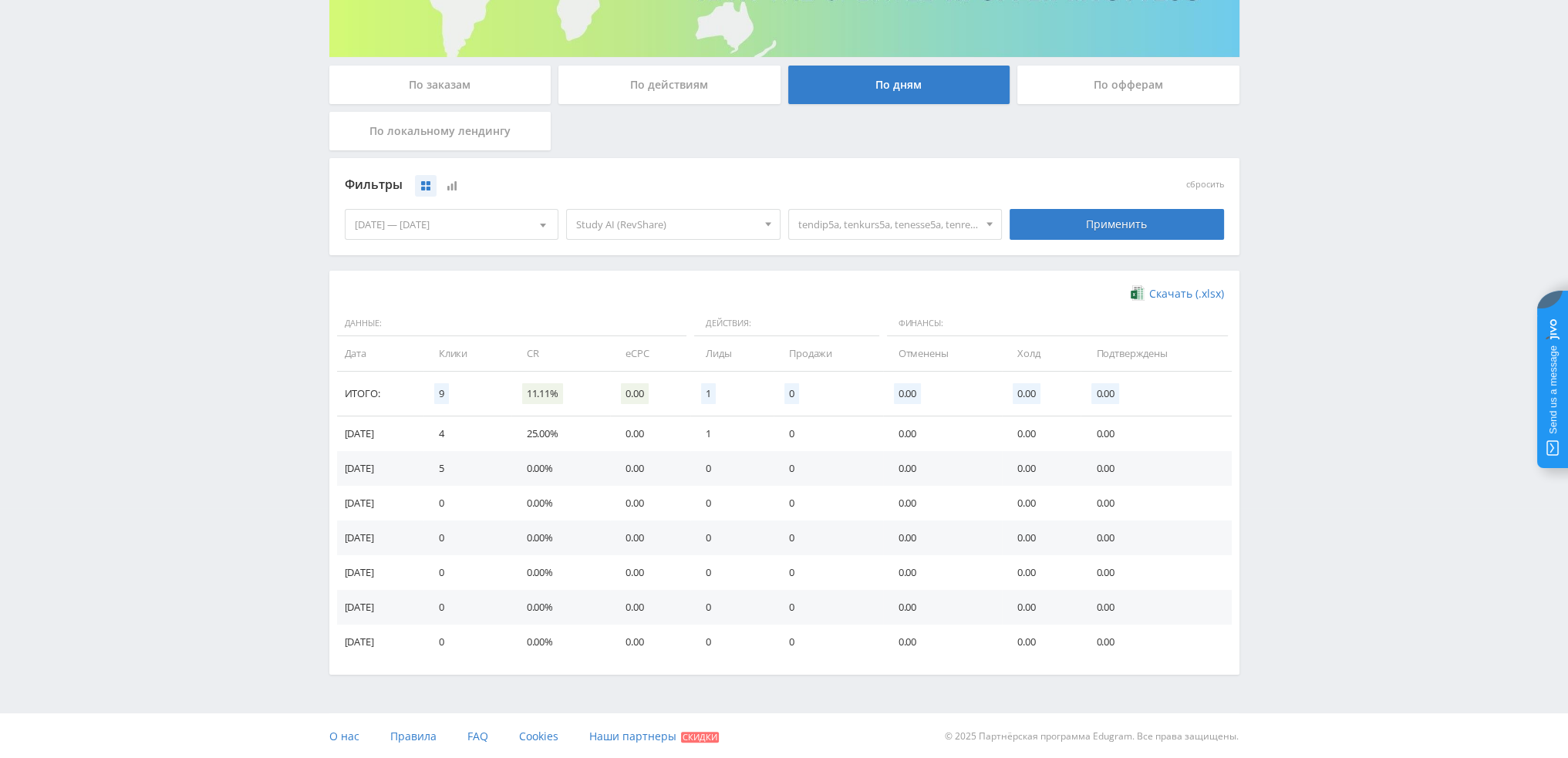
click at [892, 222] on span "tendip5a, tenkurs5a, tenesse5a, tenref5a" at bounding box center [888, 224] width 180 height 29
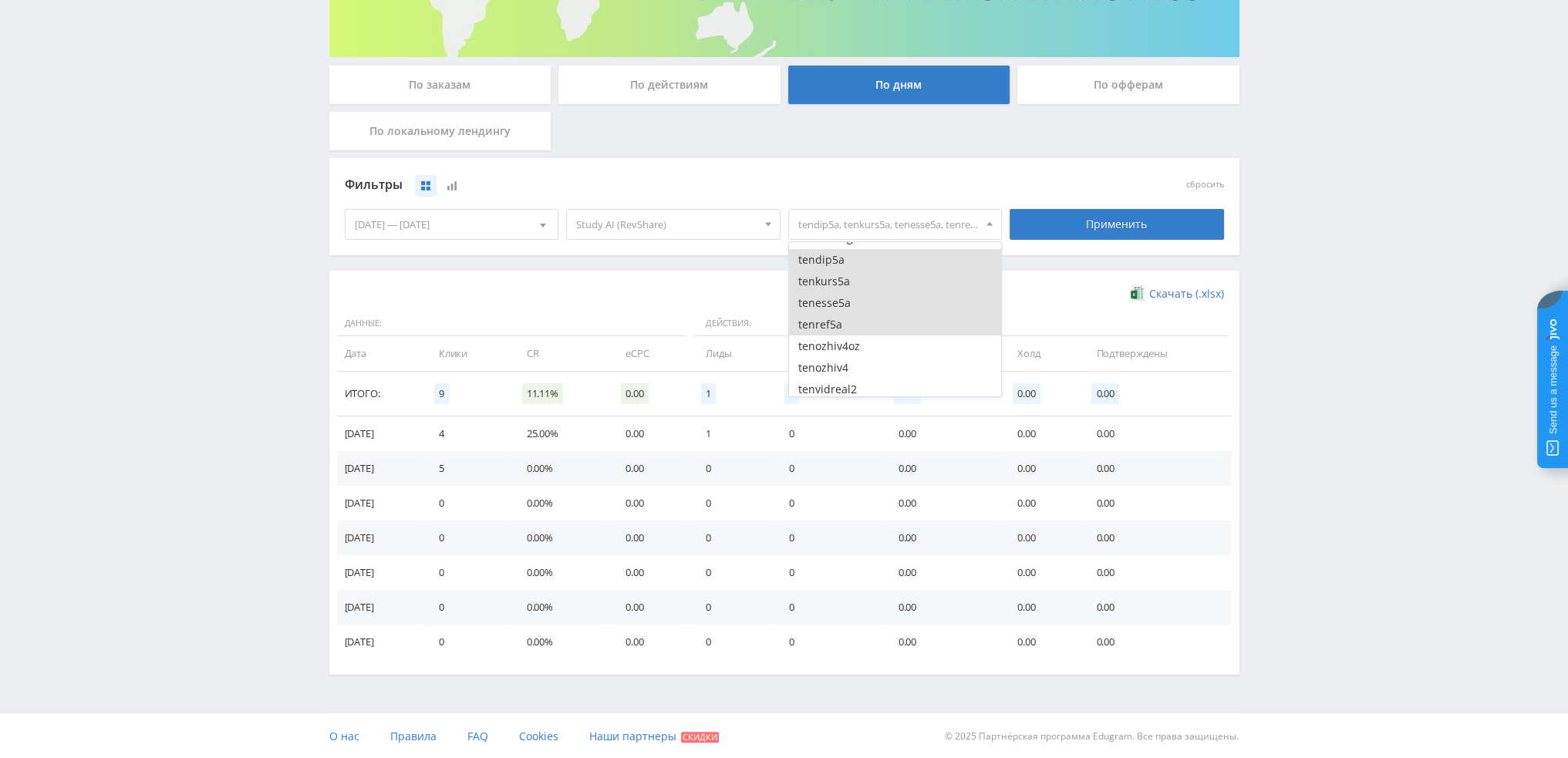
click at [849, 264] on button "tendip5a" at bounding box center [895, 259] width 213 height 22
click at [845, 284] on button "tenkurs5a" at bounding box center [895, 281] width 213 height 22
click at [843, 301] on button "tenesse5a" at bounding box center [895, 302] width 213 height 22
click at [838, 319] on button "tenref5a" at bounding box center [895, 324] width 213 height 22
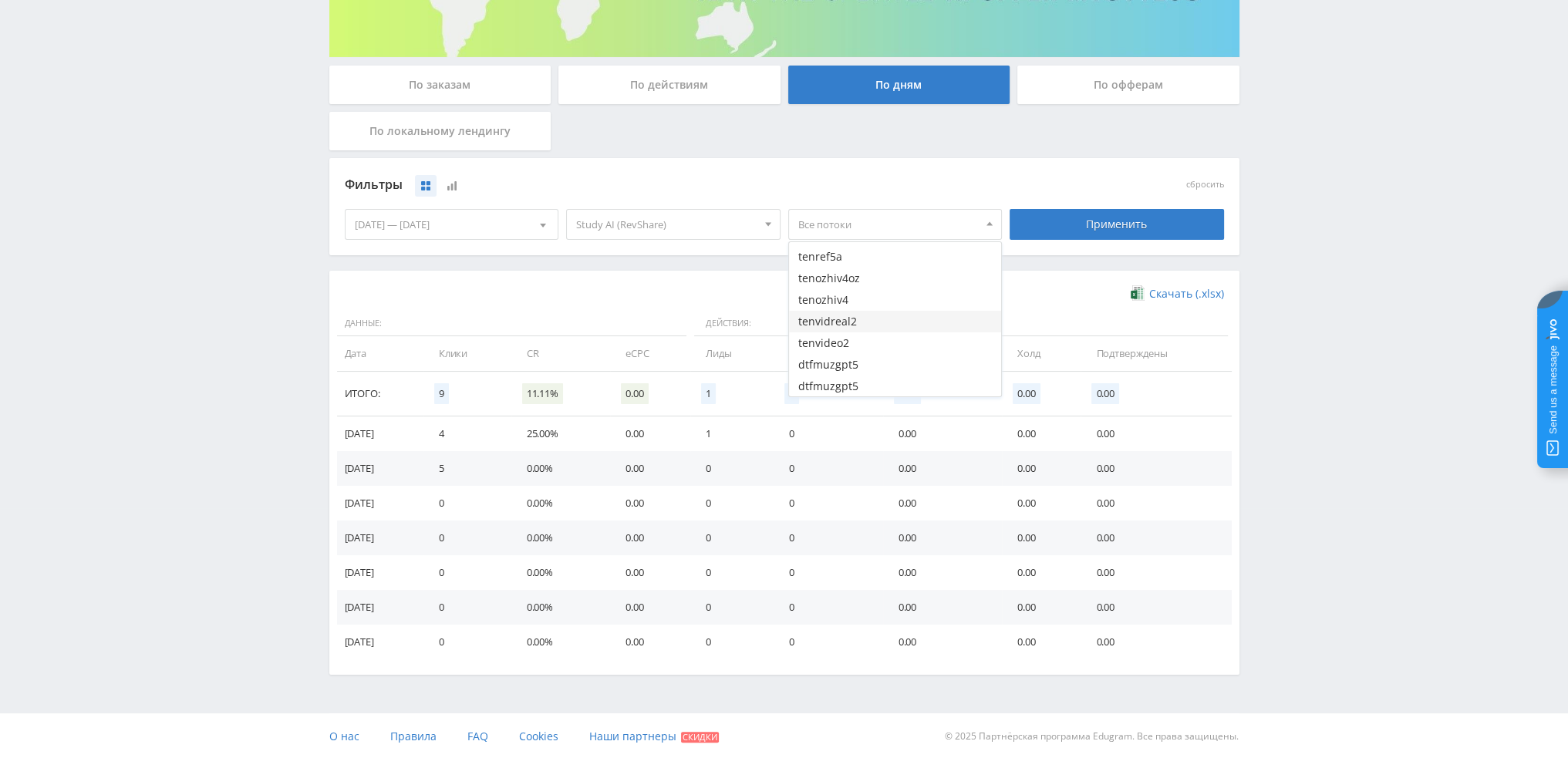
scroll to position [308, 0]
click at [866, 274] on button "tenozhiv4oz" at bounding box center [895, 269] width 213 height 22
click at [865, 295] on button "tenozhiv4" at bounding box center [895, 290] width 213 height 22
click at [865, 293] on button "tenozhiv4" at bounding box center [895, 290] width 213 height 22
click at [865, 269] on button "tenozhiv4oz" at bounding box center [895, 269] width 213 height 22
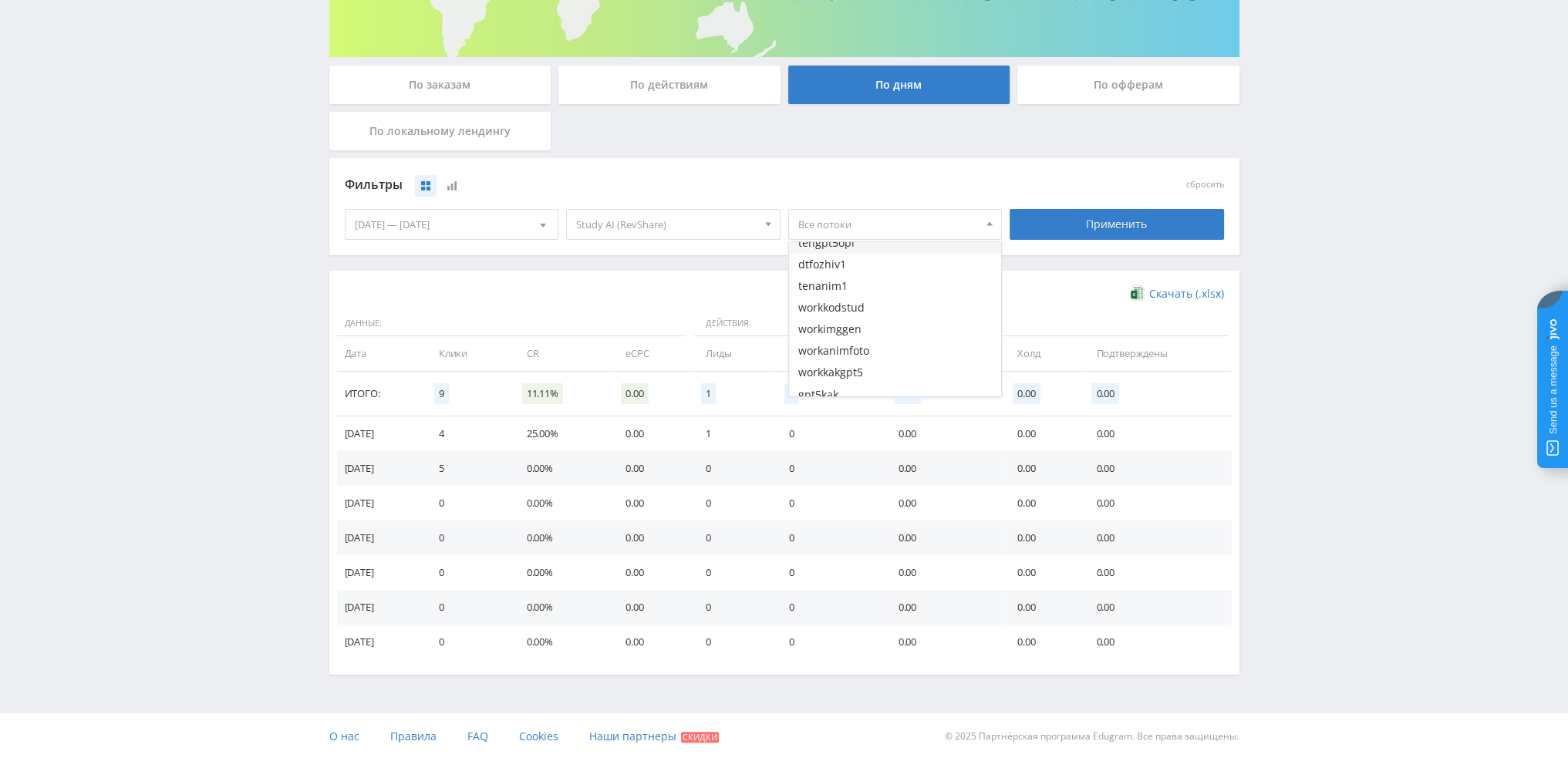
scroll to position [539, 0]
click at [861, 379] on button "gpt5kak" at bounding box center [895, 385] width 213 height 22
click at [1098, 230] on div "Применить" at bounding box center [1116, 224] width 214 height 31
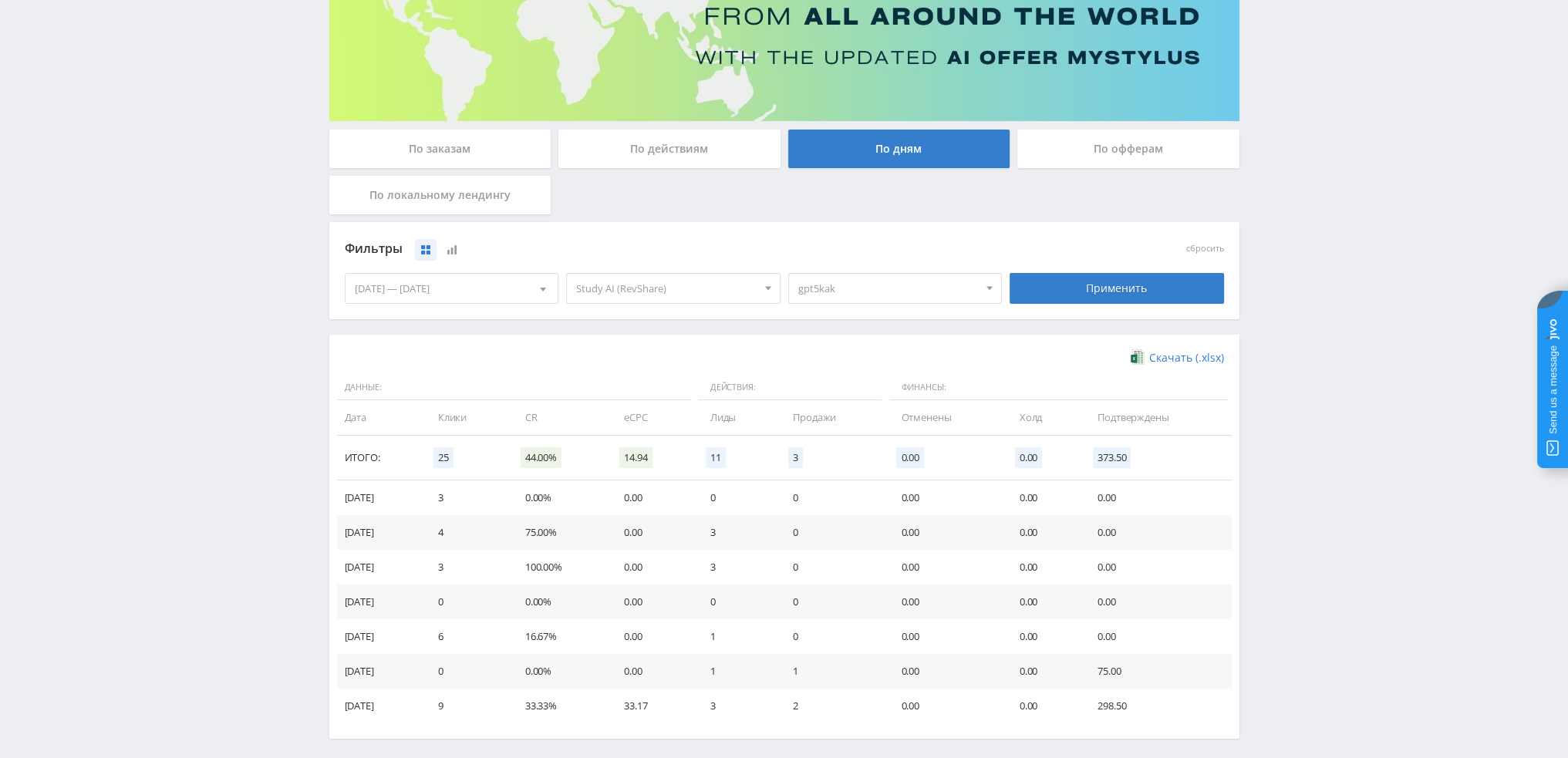
scroll to position [231, 0]
